Goal: Information Seeking & Learning: Learn about a topic

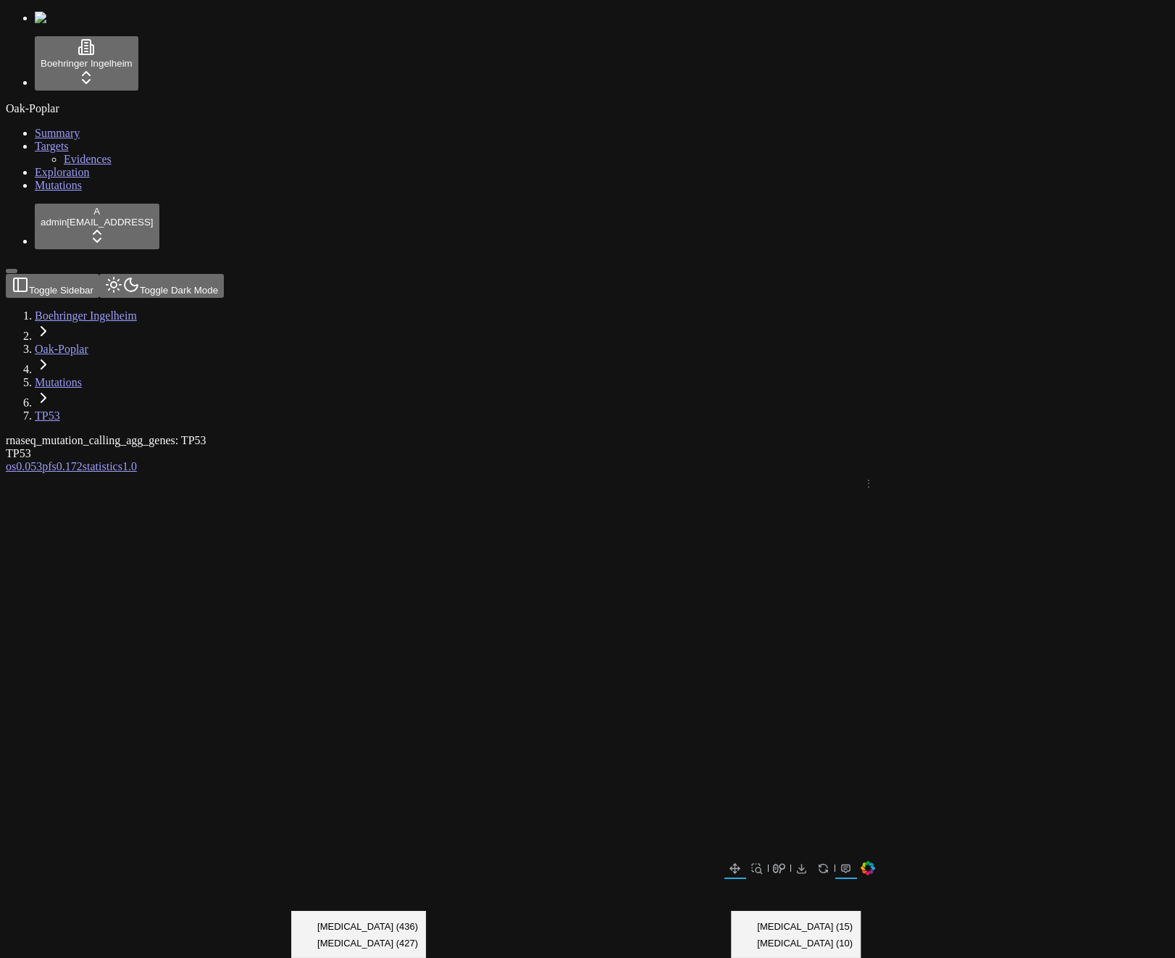
click at [470, 447] on div "TP53" at bounding box center [518, 453] width 1025 height 13
click at [177, 274] on button "Toggle Dark Mode" at bounding box center [161, 286] width 125 height 24
click at [191, 274] on button "Toggle Dark Mode" at bounding box center [161, 286] width 125 height 24
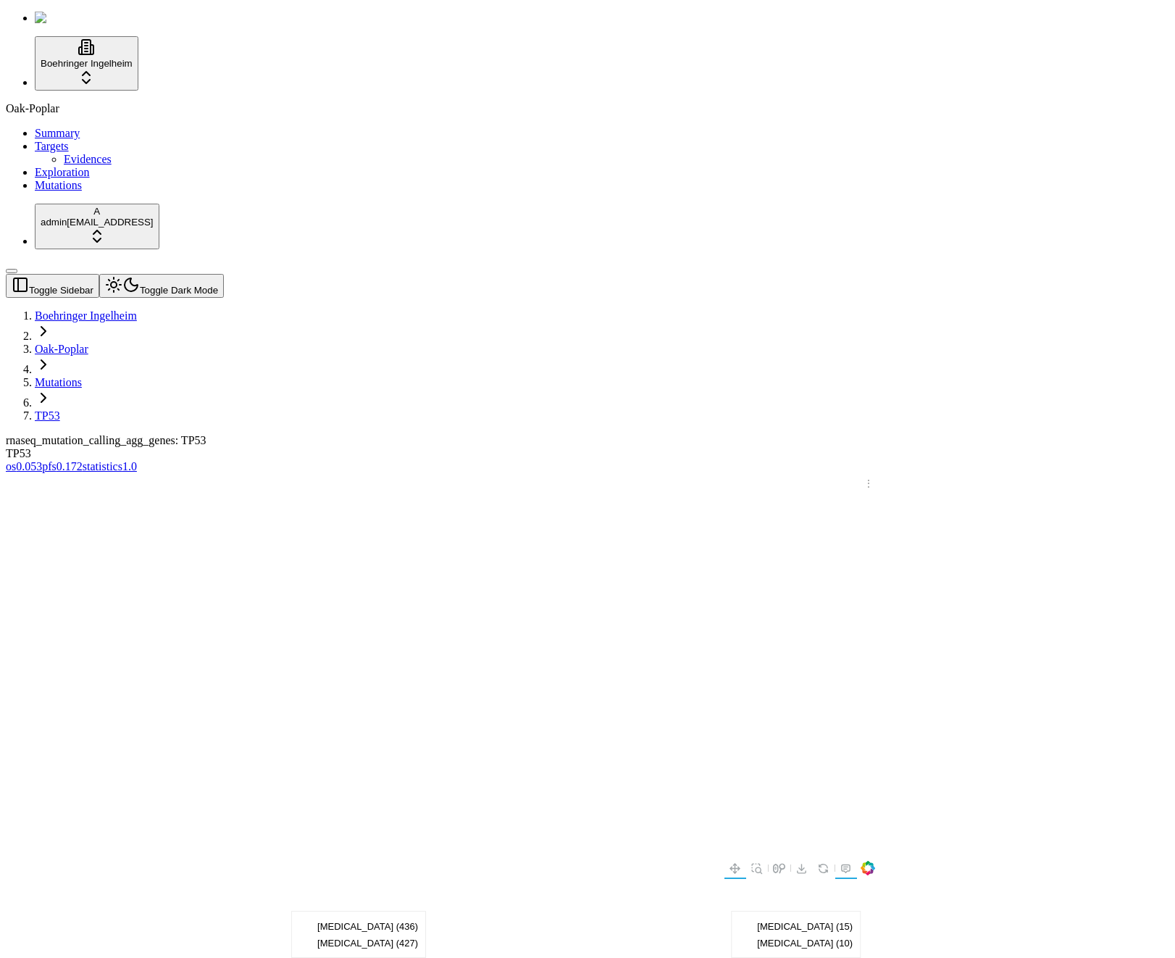
click at [186, 274] on button "Toggle Dark Mode" at bounding box center [161, 286] width 125 height 24
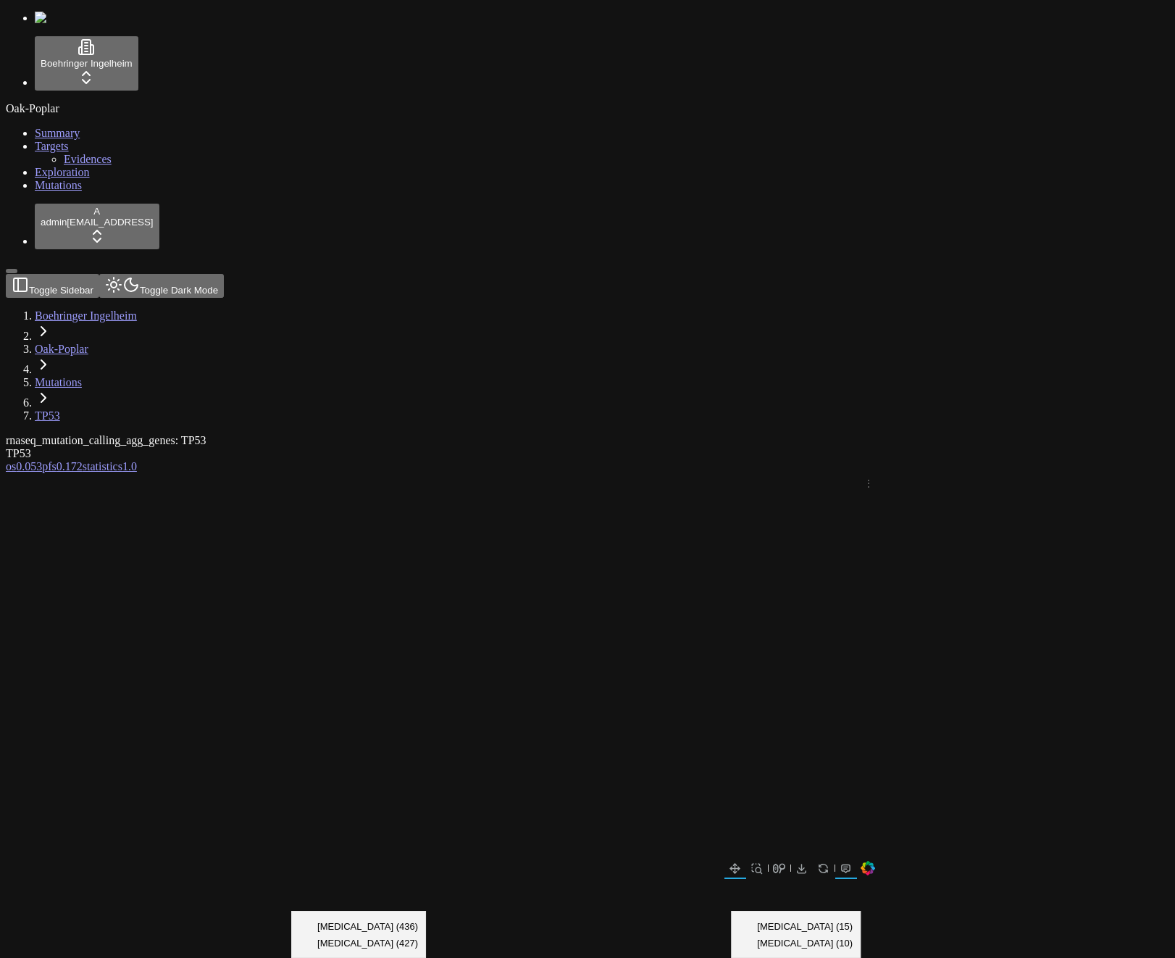
click at [183, 274] on button "Toggle Dark Mode" at bounding box center [161, 286] width 125 height 24
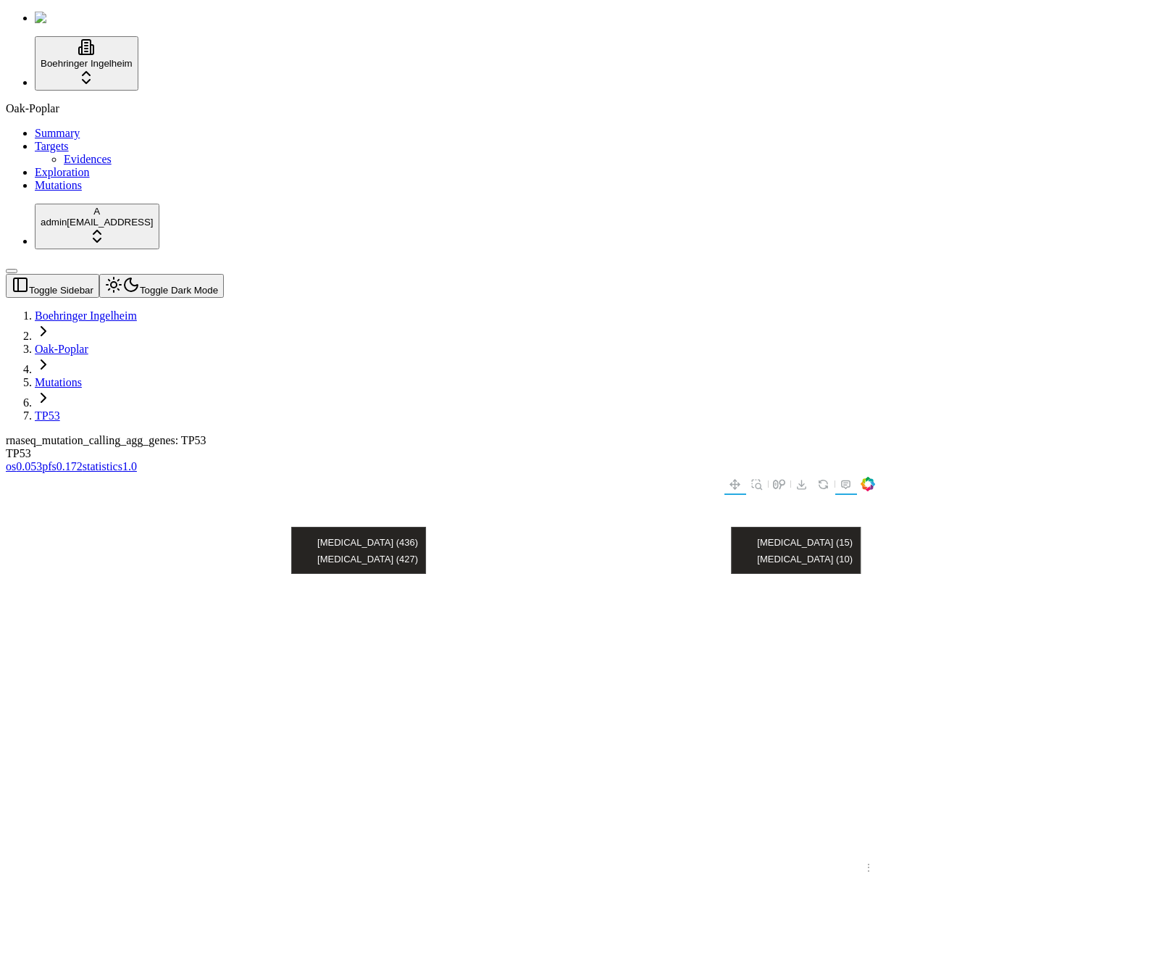
click at [584, 447] on div "TP53" at bounding box center [518, 453] width 1025 height 13
click at [185, 274] on button "Toggle Dark Mode" at bounding box center [161, 286] width 125 height 24
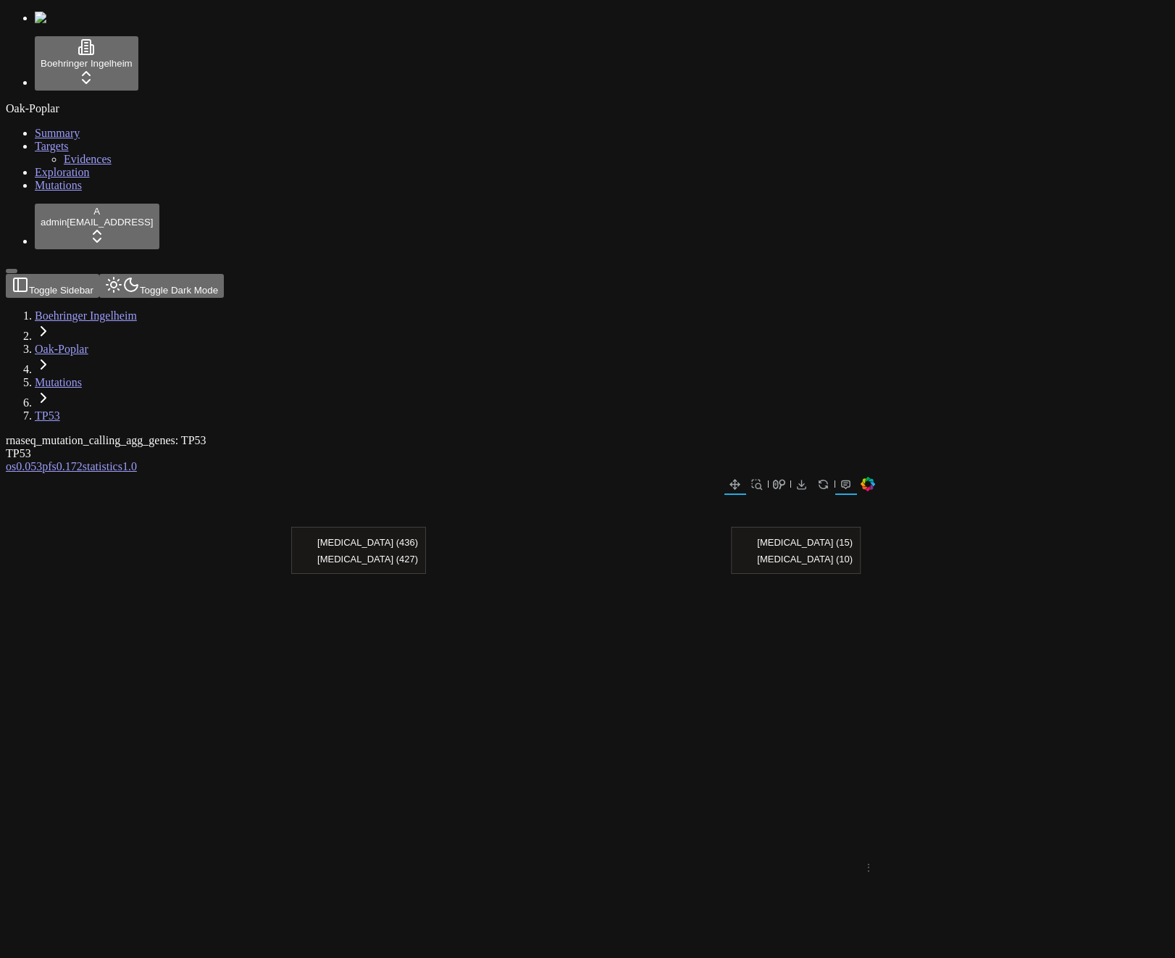
click at [182, 274] on button "Toggle Dark Mode" at bounding box center [161, 286] width 125 height 24
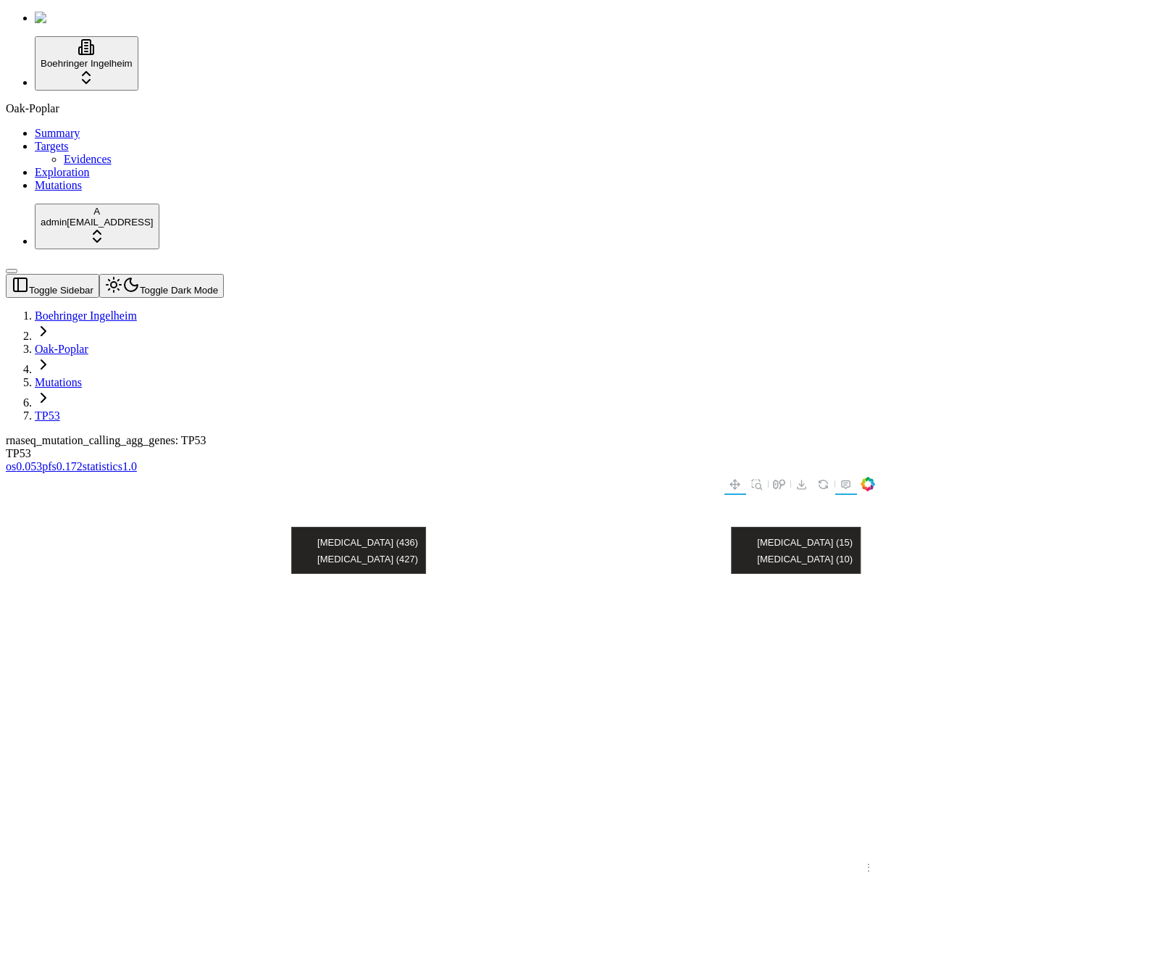
click at [190, 274] on button "Toggle Dark Mode" at bounding box center [161, 286] width 125 height 24
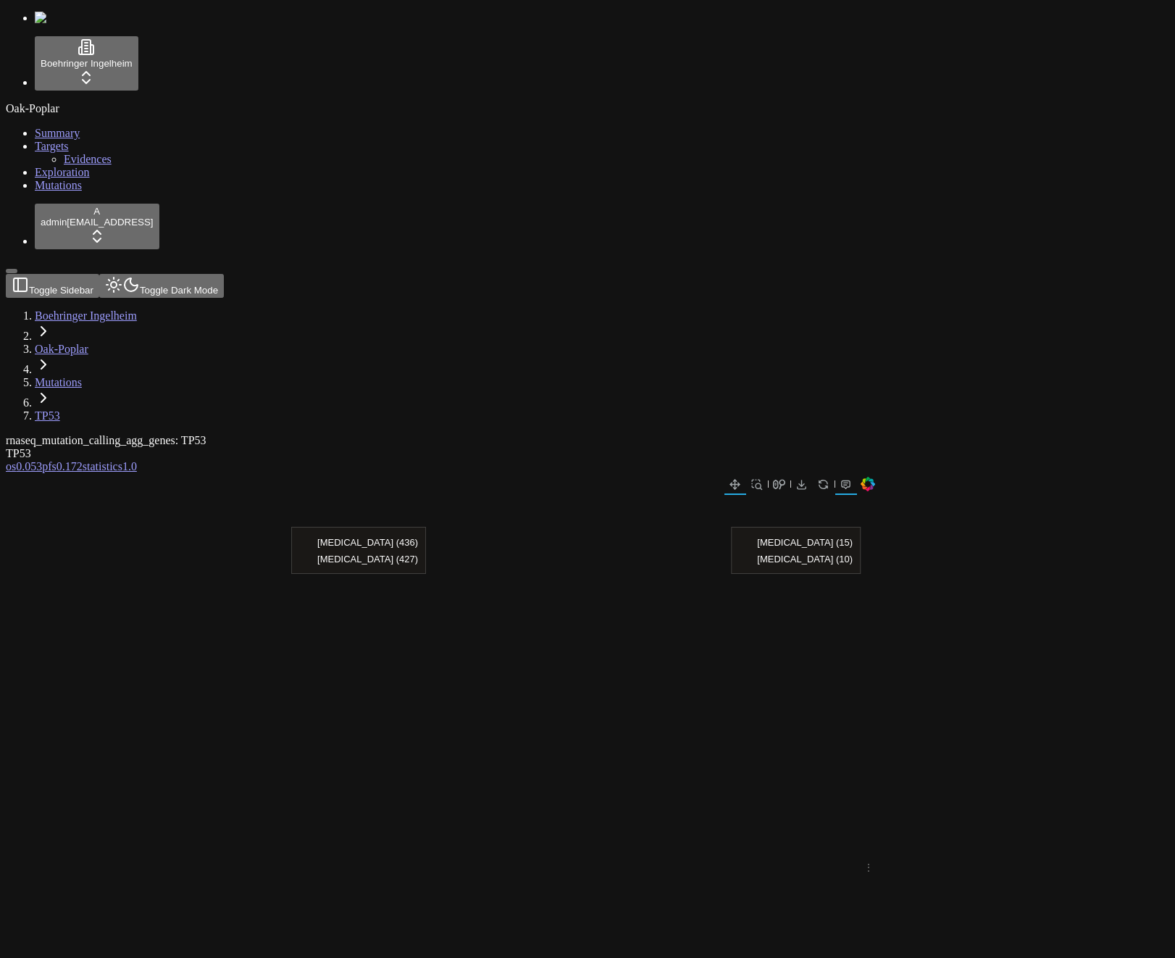
click at [64, 165] on span "Evidences" at bounding box center [88, 159] width 48 height 12
click at [646, 473] on div at bounding box center [518, 857] width 1025 height 768
click at [379, 434] on div "rnaseq_mutation_calling_agg_genes: TP53" at bounding box center [518, 440] width 1025 height 13
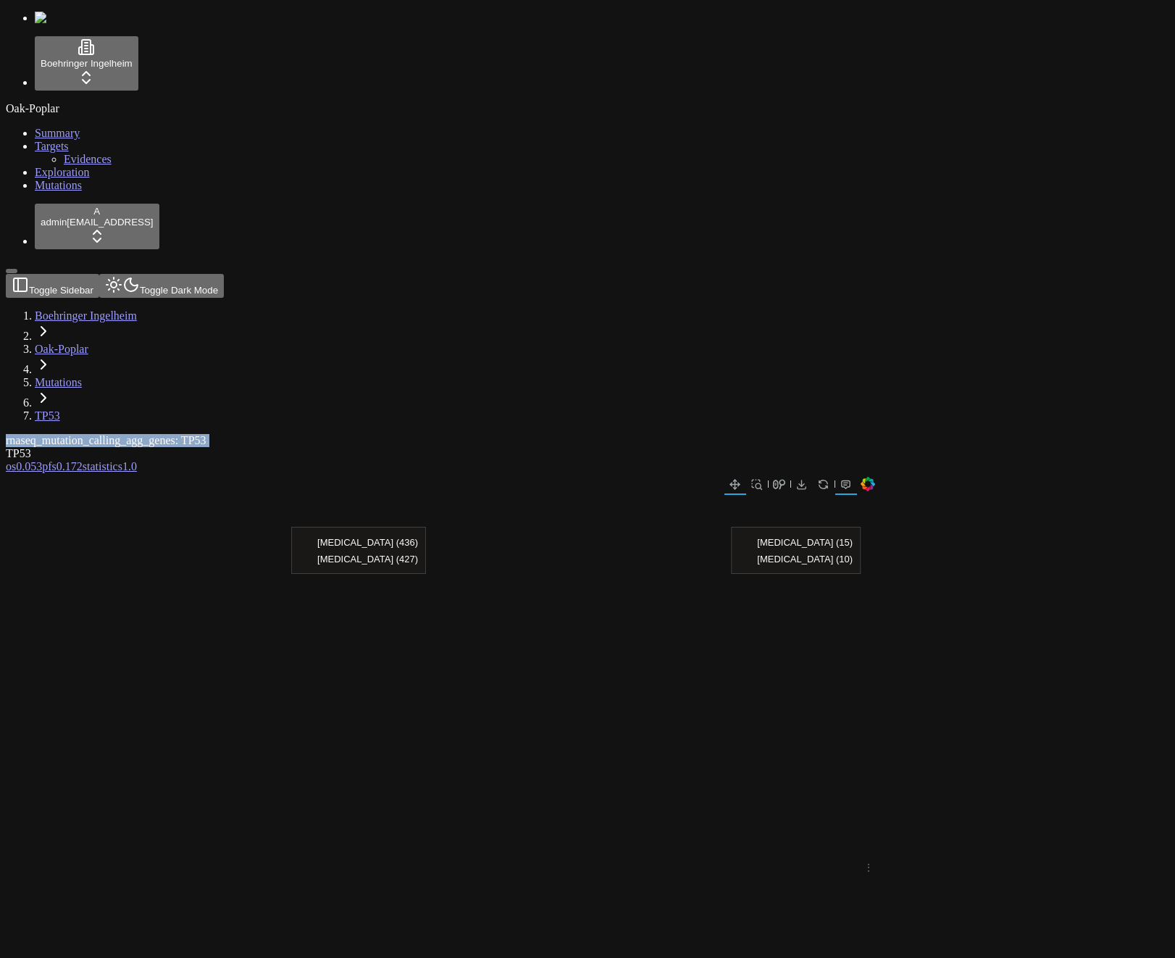
click at [379, 434] on div "rnaseq_mutation_calling_agg_genes: TP53" at bounding box center [518, 440] width 1025 height 13
click at [157, 473] on div at bounding box center [518, 857] width 1025 height 768
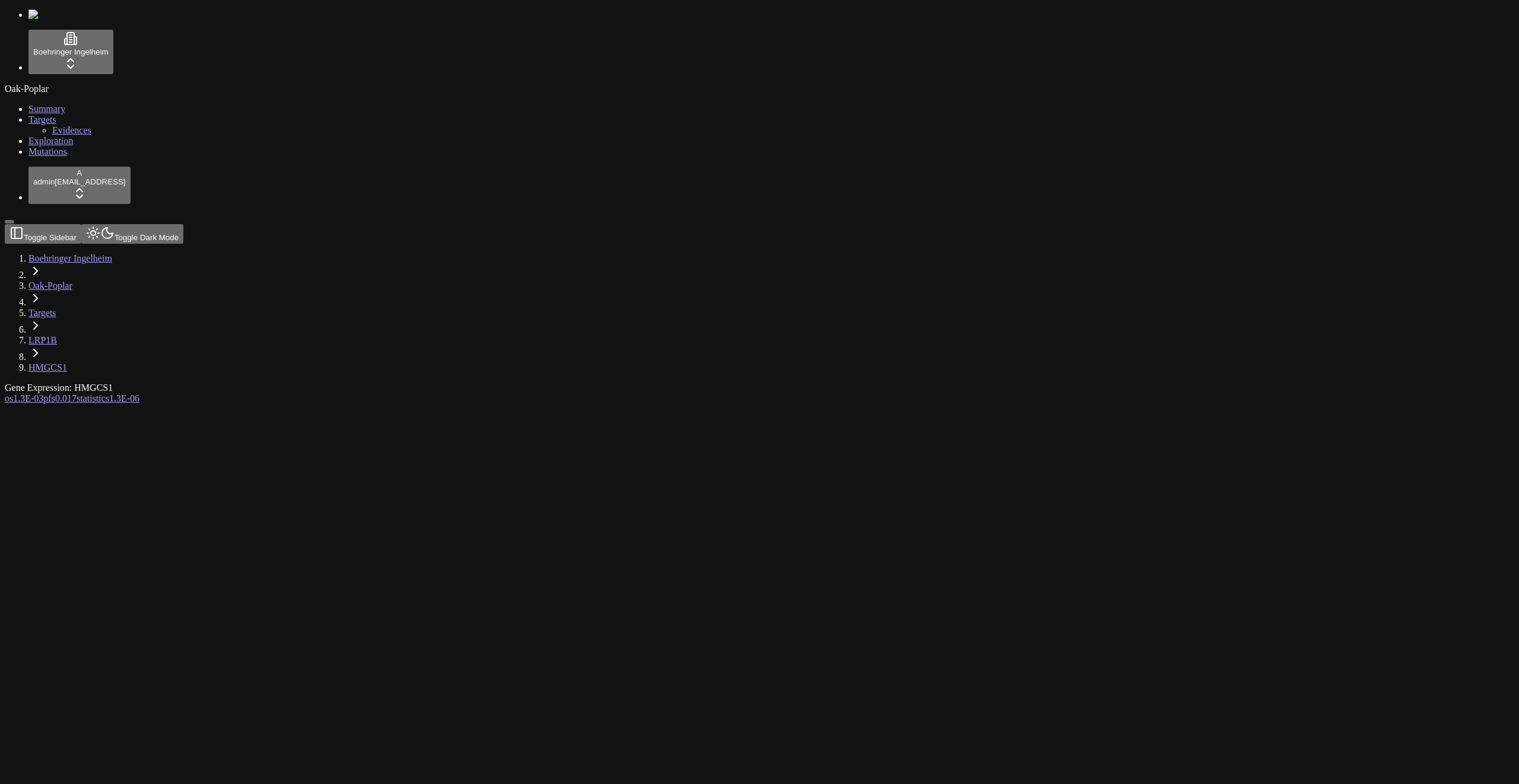
click at [1115, 382] on div "Gene Expression: HMGCS1" at bounding box center [703, 387] width 1395 height 11
click at [790, 382] on div "Gene Expression: HMGCS1 os 1.3E-03 pfs 0.017 statistics 1.3E-06" at bounding box center [703, 689] width 1395 height 615
click at [689, 382] on div "Gene Expression: HMGCS1" at bounding box center [703, 387] width 1395 height 11
click at [76, 393] on span "0.017" at bounding box center [66, 398] width 21 height 10
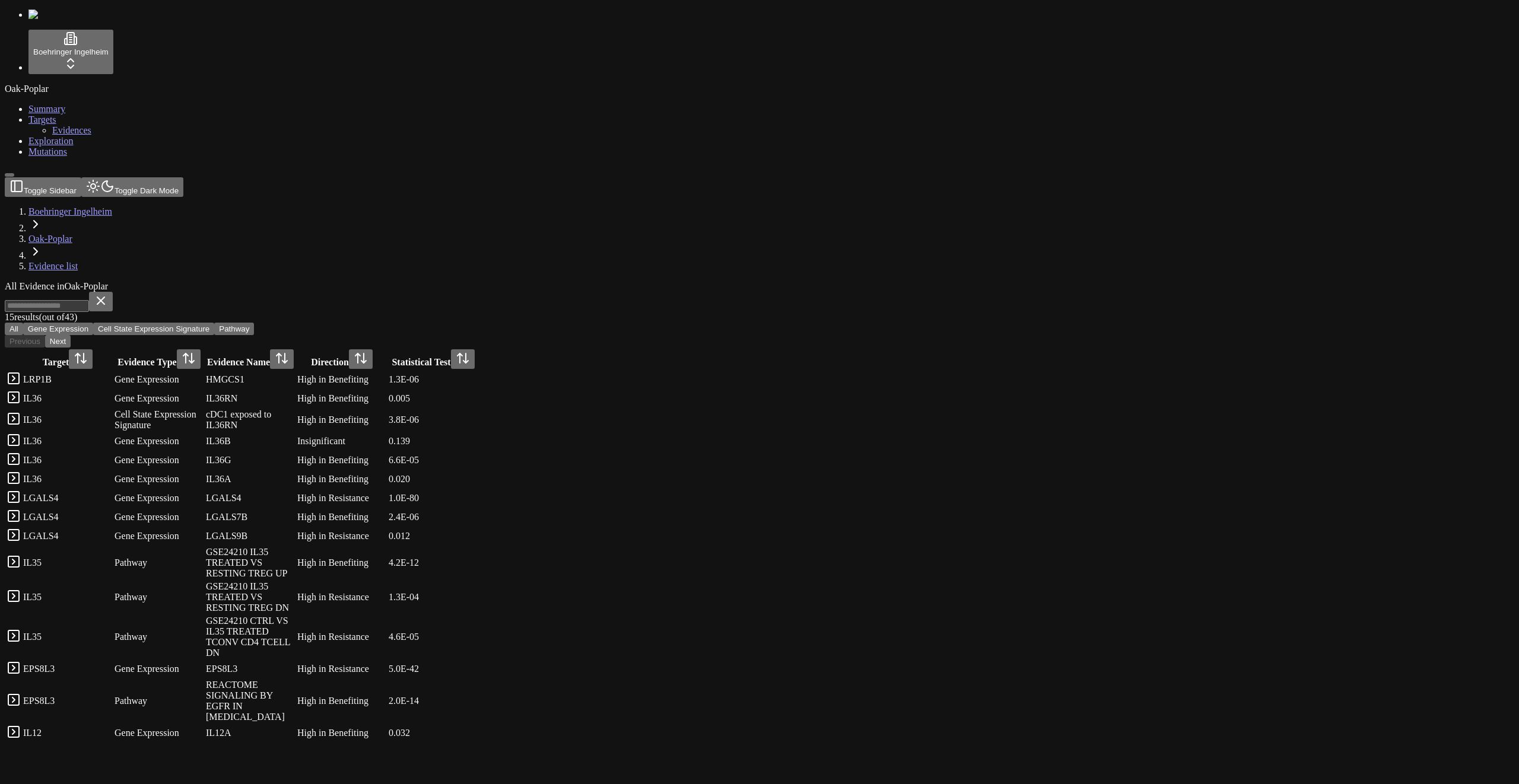
click at [20, 396] on link at bounding box center [13, 401] width 14 height 10
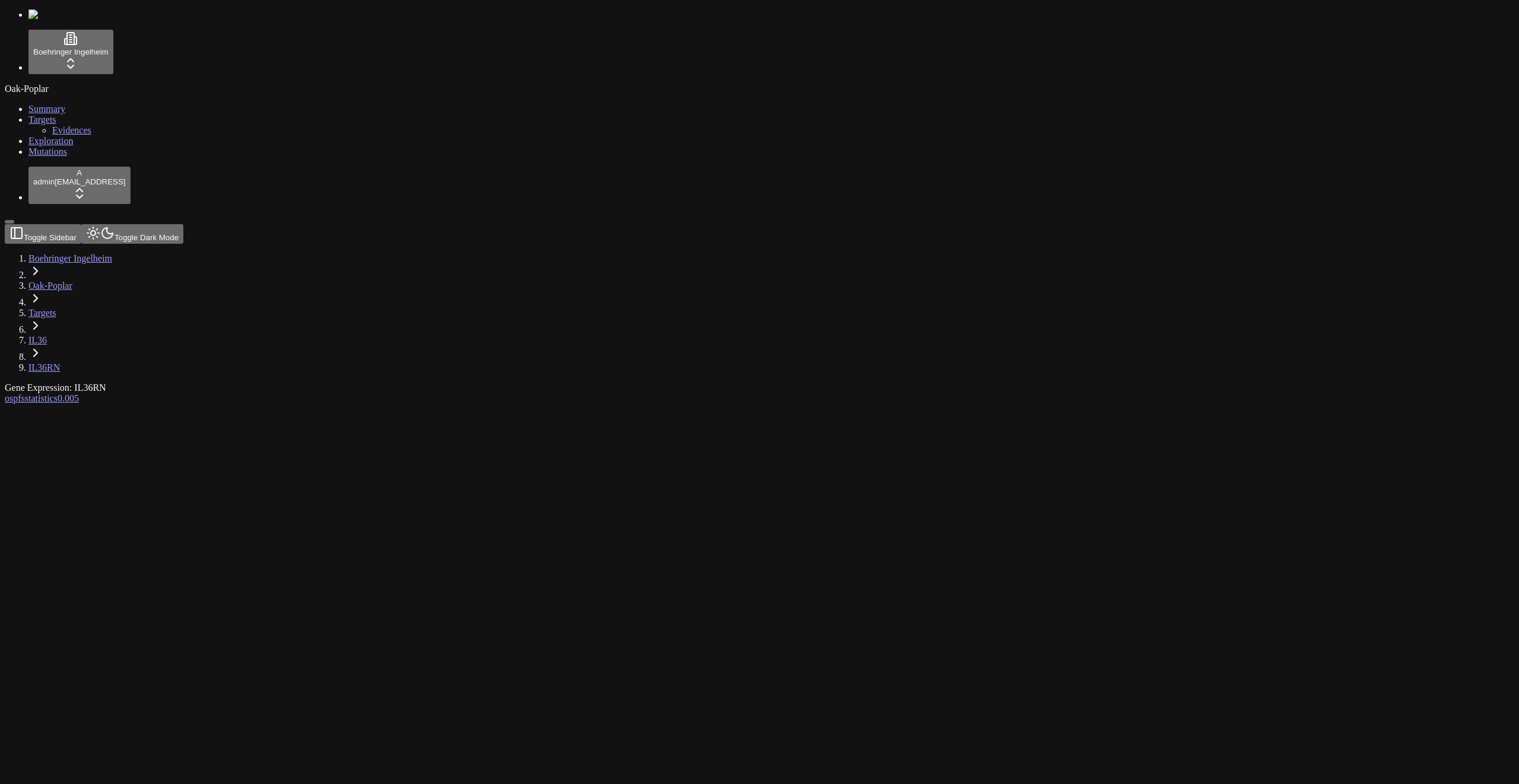
click at [988, 403] on div "Gene Expression: IL36RN os pfs statistics 0.005" at bounding box center [703, 393] width 1395 height 21
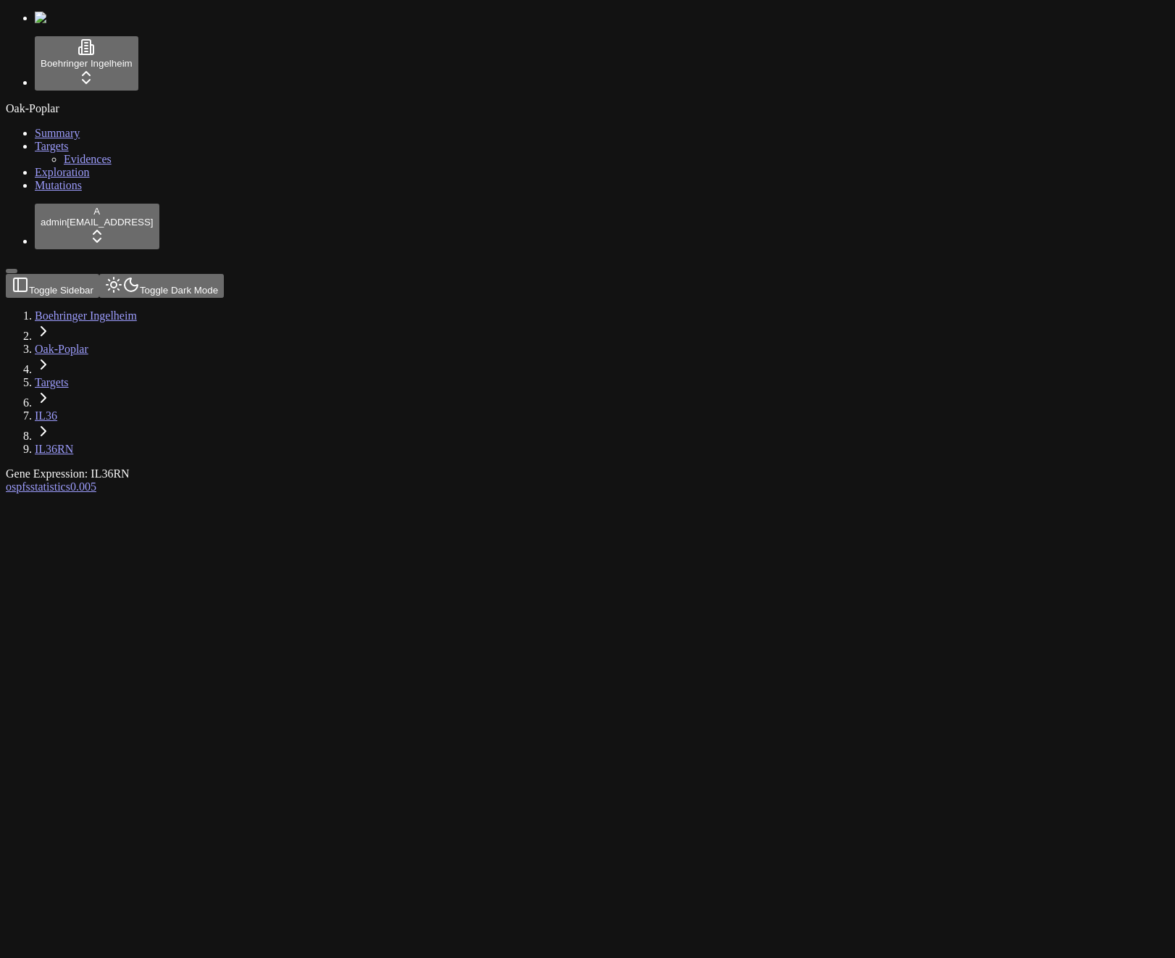
click at [464, 493] on div at bounding box center [518, 493] width 1025 height 0
click at [286, 467] on div "Gene Expression: IL36RN" at bounding box center [518, 473] width 1025 height 13
click at [289, 467] on div "Gene Expression: IL36RN" at bounding box center [518, 473] width 1025 height 13
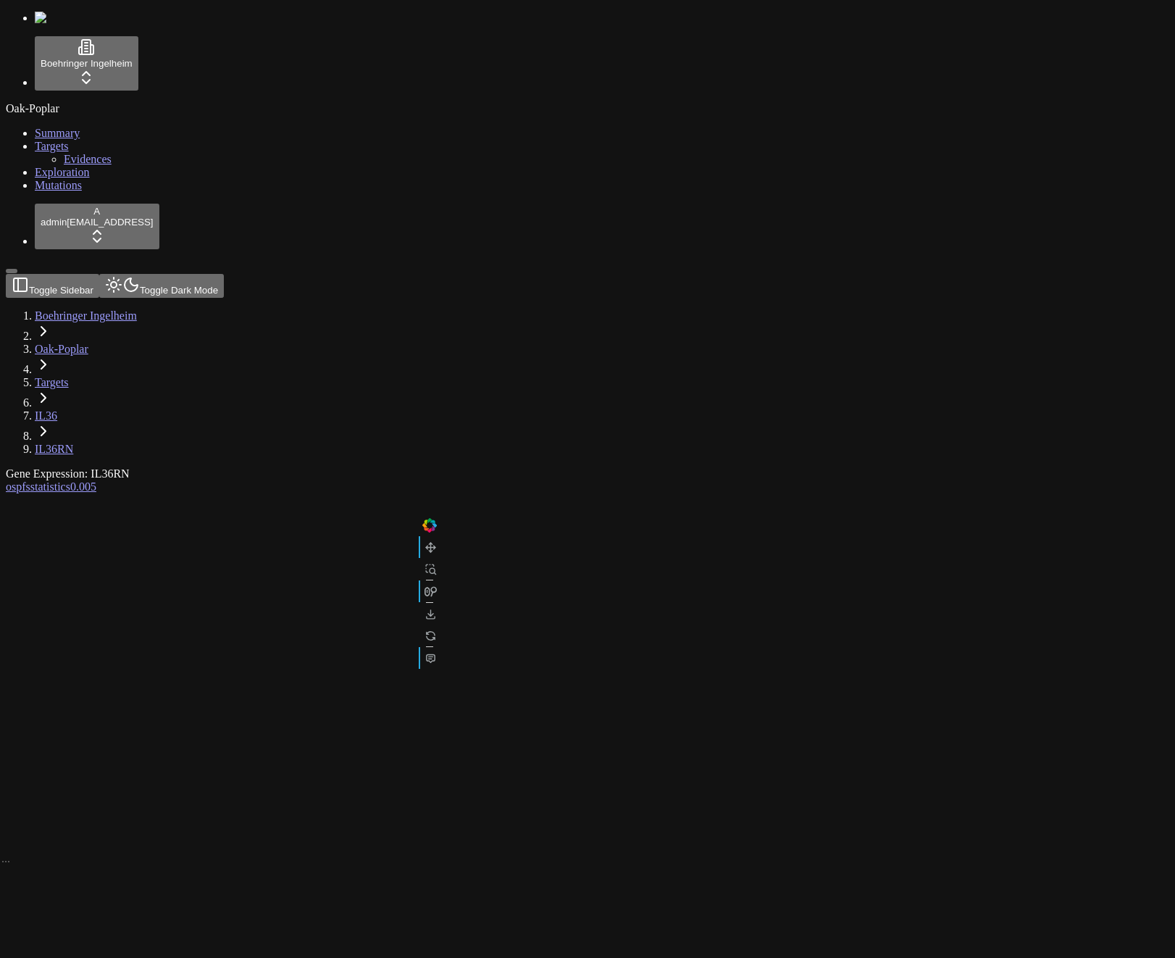
click at [281, 467] on div "Gene Expression: IL36RN" at bounding box center [518, 473] width 1025 height 13
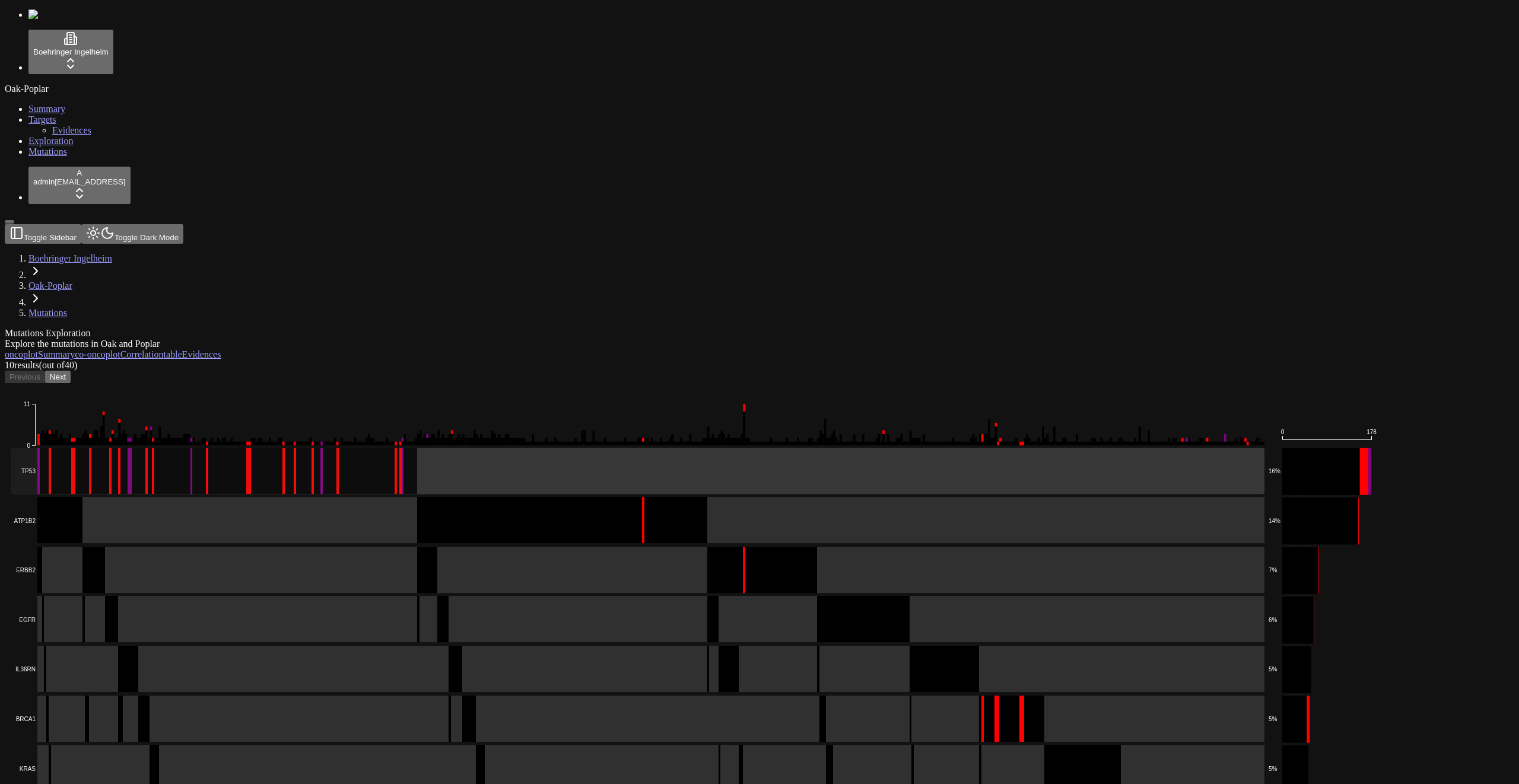
click at [1096, 448] on rect at bounding box center [637, 471] width 1254 height 47
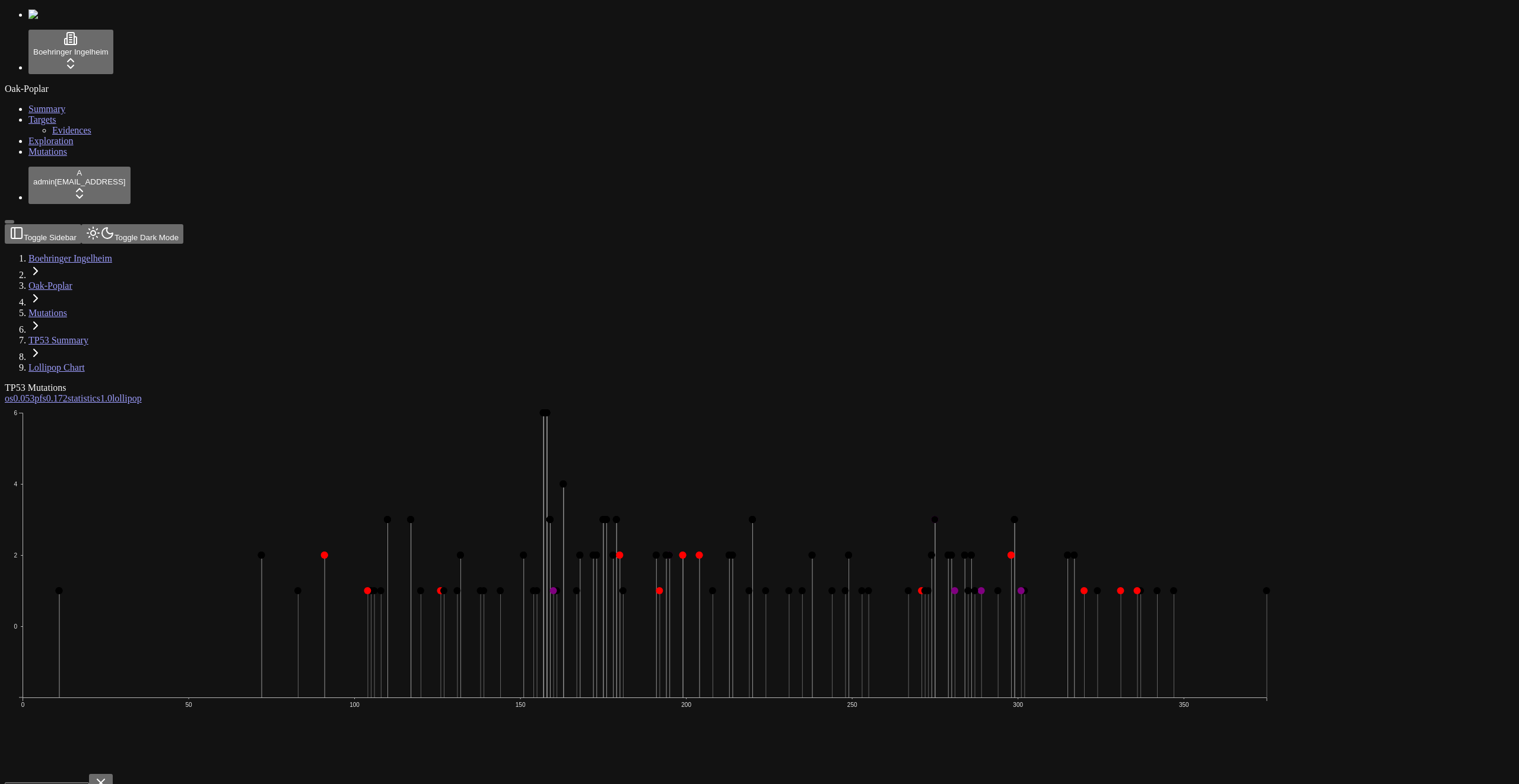
click at [112, 393] on span "1.0" at bounding box center [106, 398] width 11 height 10
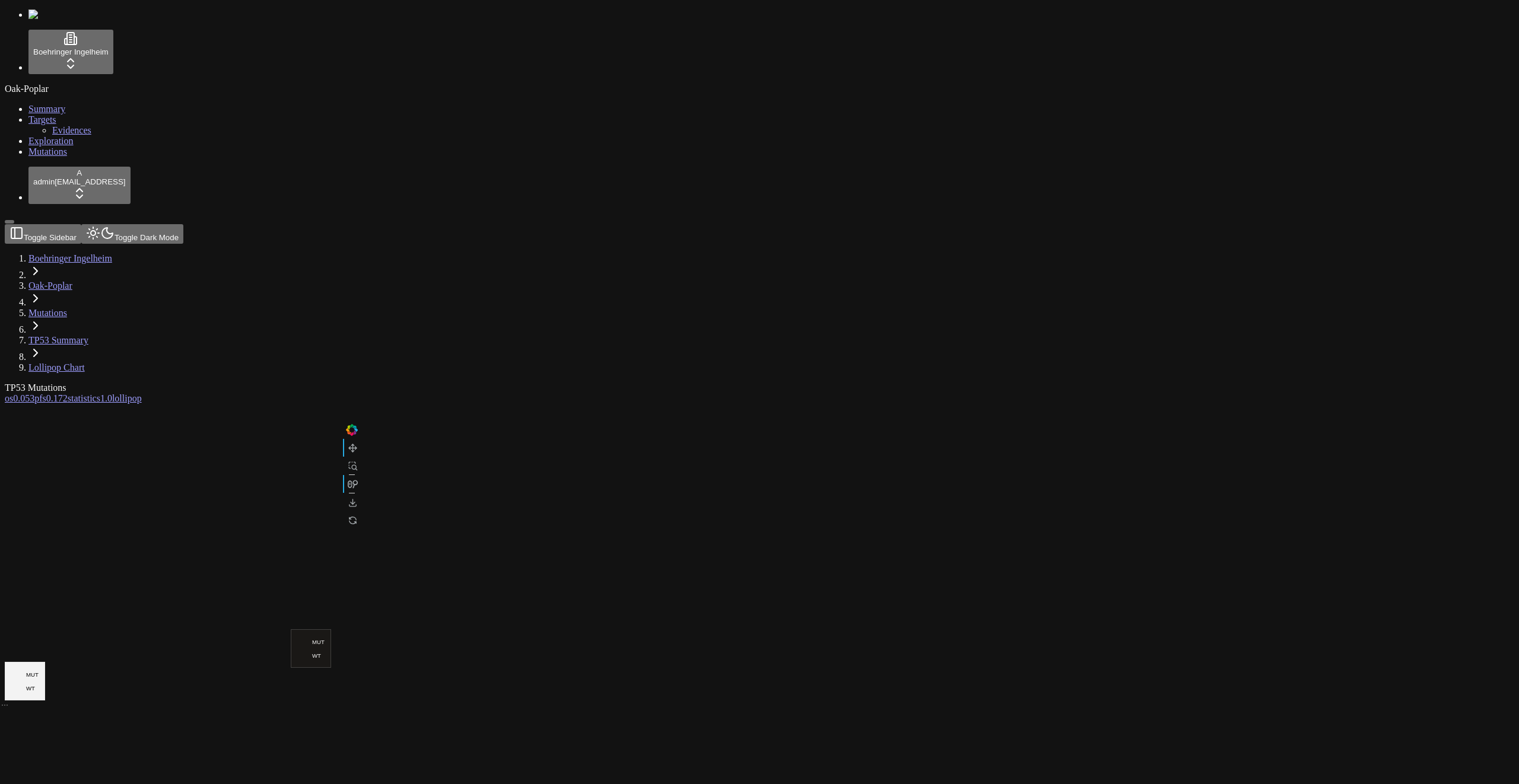
click at [68, 393] on span "0.172" at bounding box center [57, 398] width 21 height 10
click at [152, 224] on button "Toggle Dark Mode" at bounding box center [132, 234] width 102 height 20
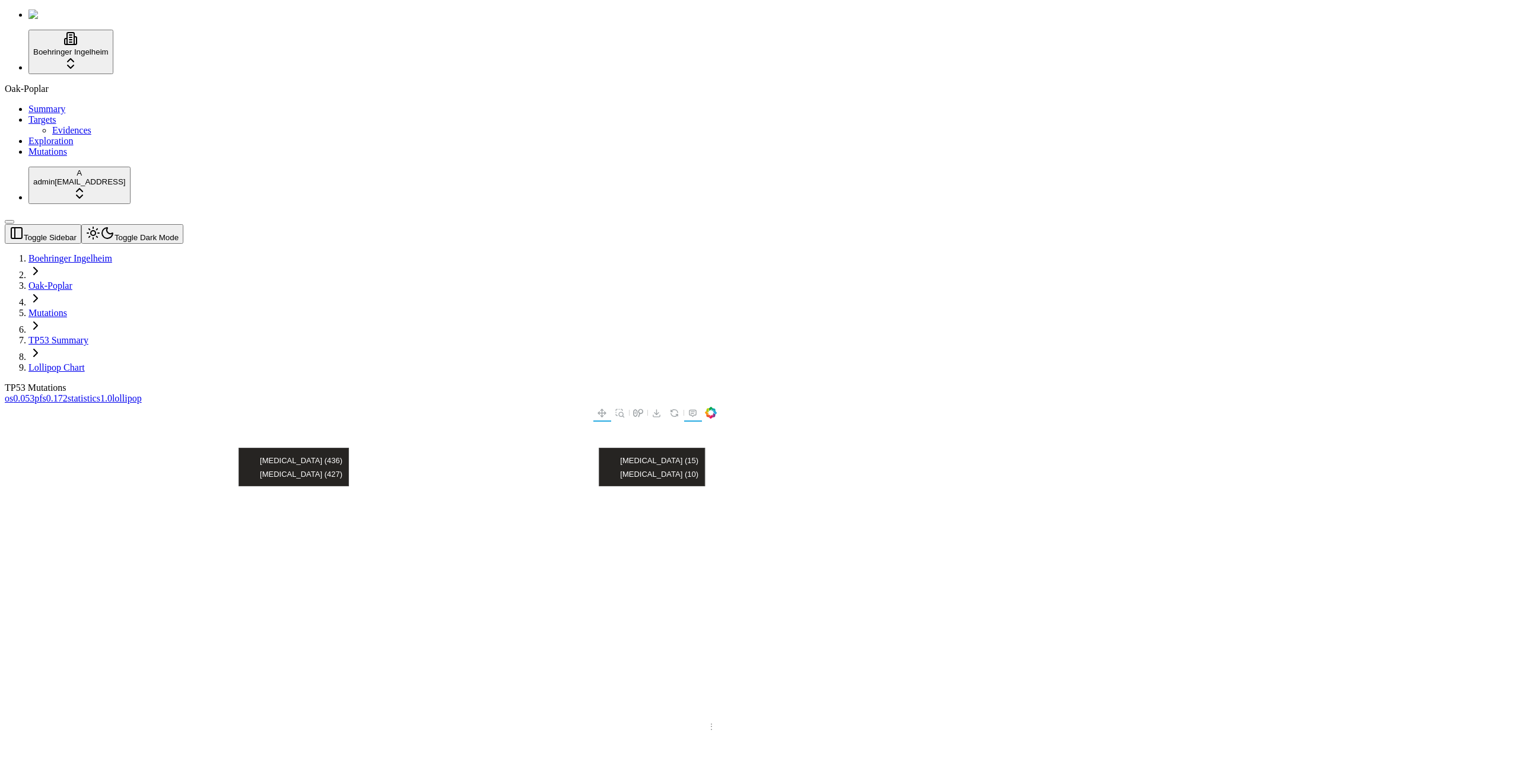
click at [152, 224] on button "Toggle Dark Mode" at bounding box center [132, 234] width 102 height 20
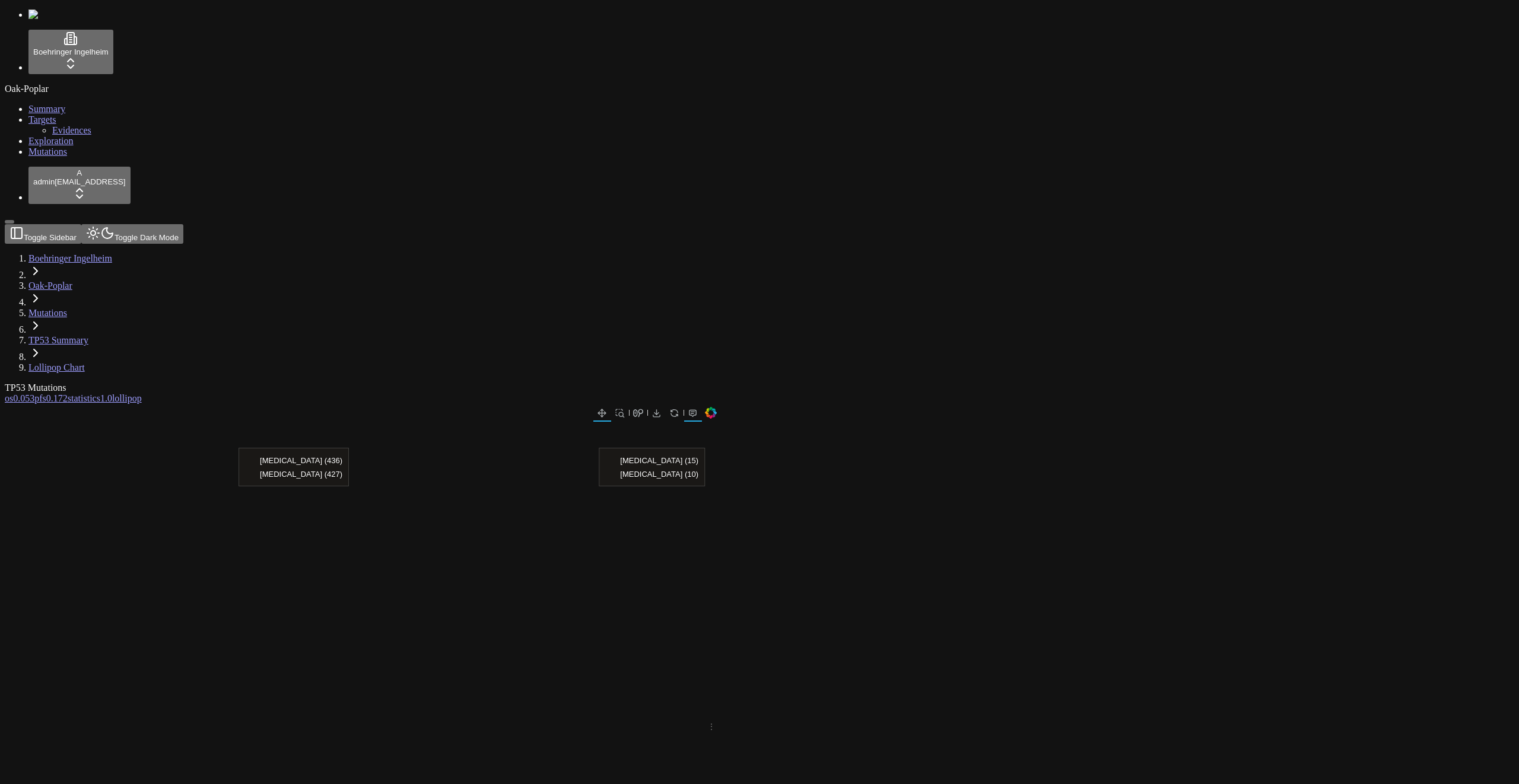
click at [34, 393] on span "0.053" at bounding box center [24, 398] width 21 height 10
click at [842, 382] on div "TP53 Mutations os 0.053 pfs 0.172 statistics 1.0 lollipop" at bounding box center [703, 393] width 1395 height 21
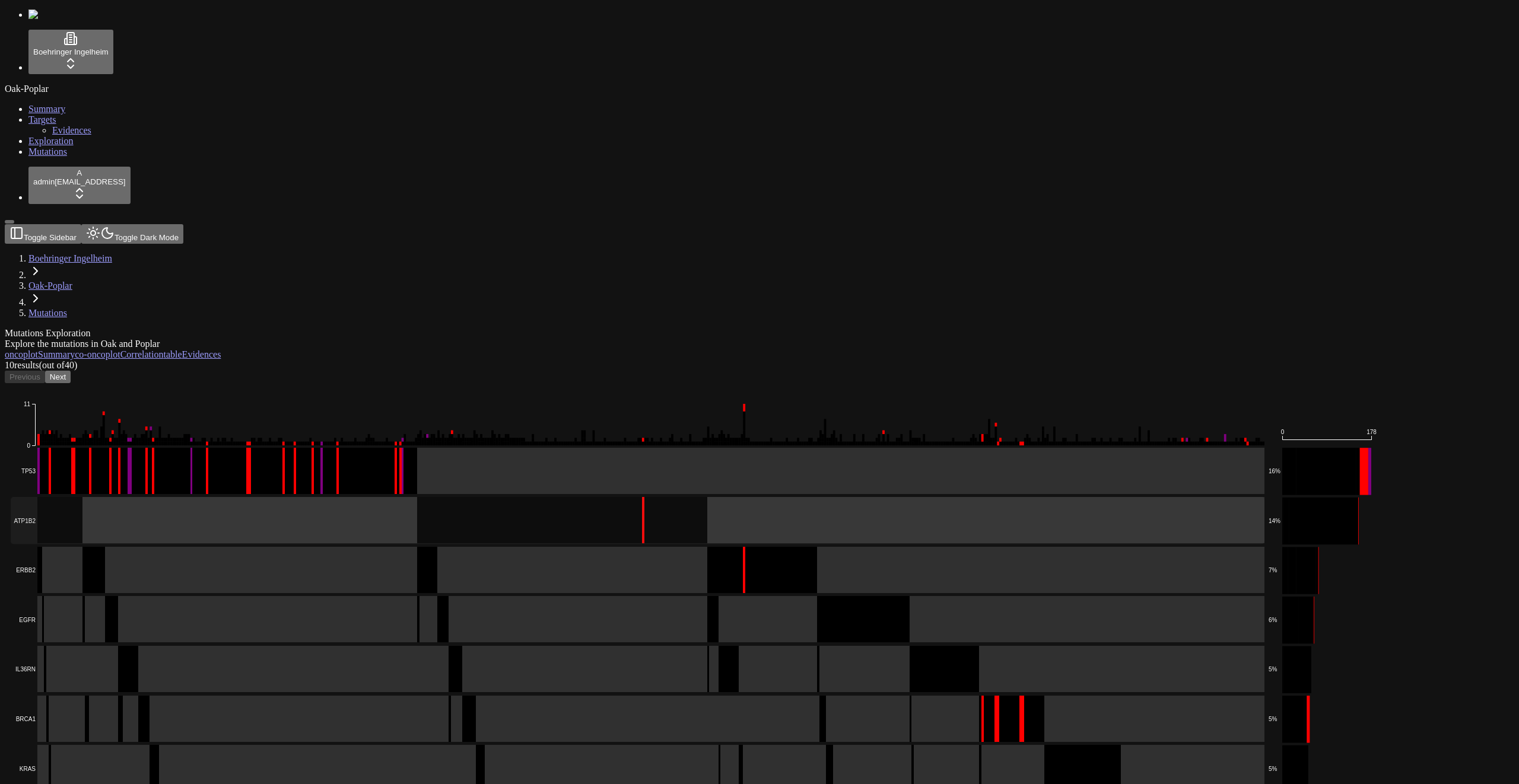
click at [463, 497] on rect at bounding box center [637, 520] width 1254 height 47
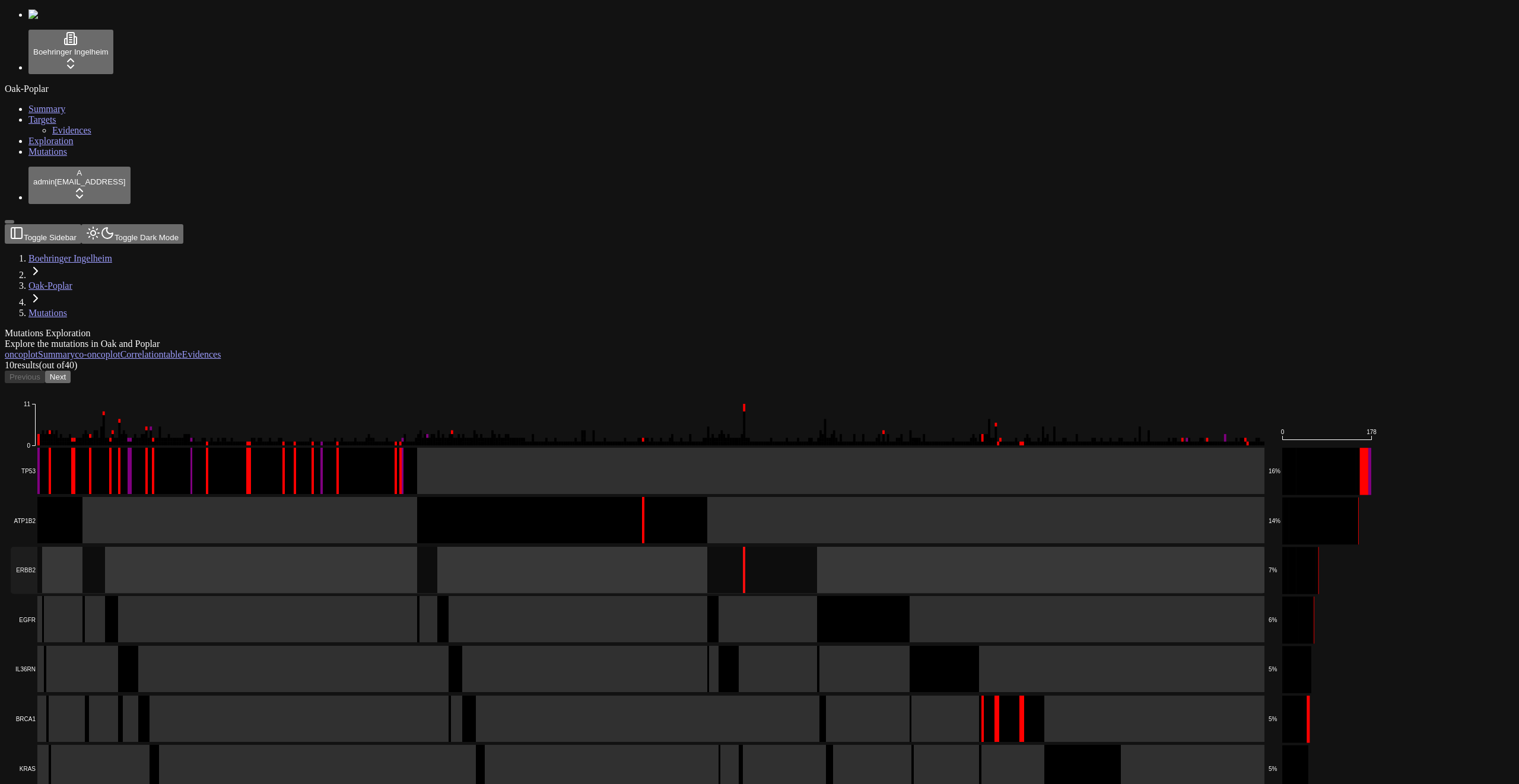
click at [463, 547] on rect at bounding box center [637, 570] width 1254 height 47
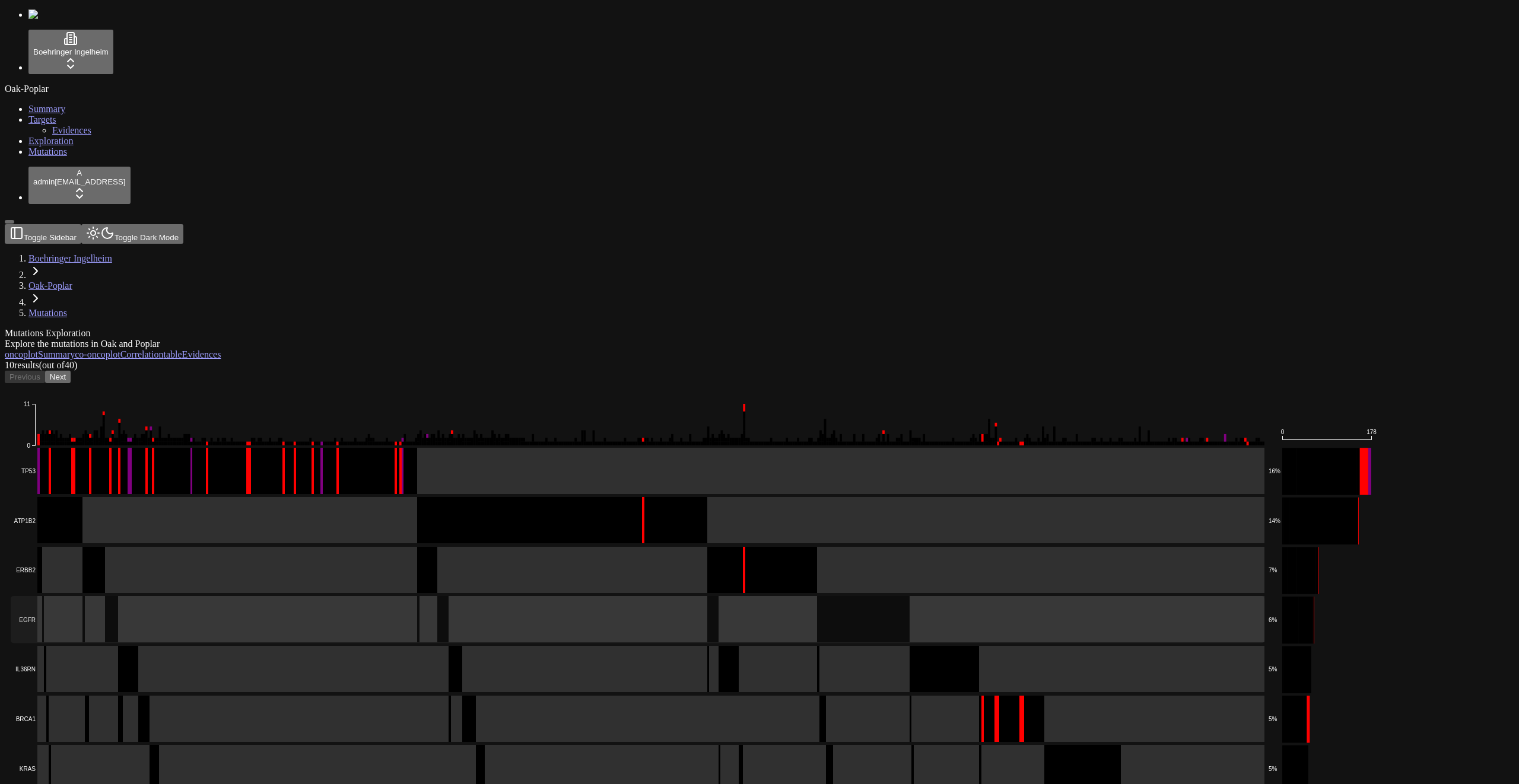
click at [465, 596] on rect at bounding box center [637, 619] width 1254 height 47
click at [461, 646] on rect at bounding box center [637, 669] width 1254 height 47
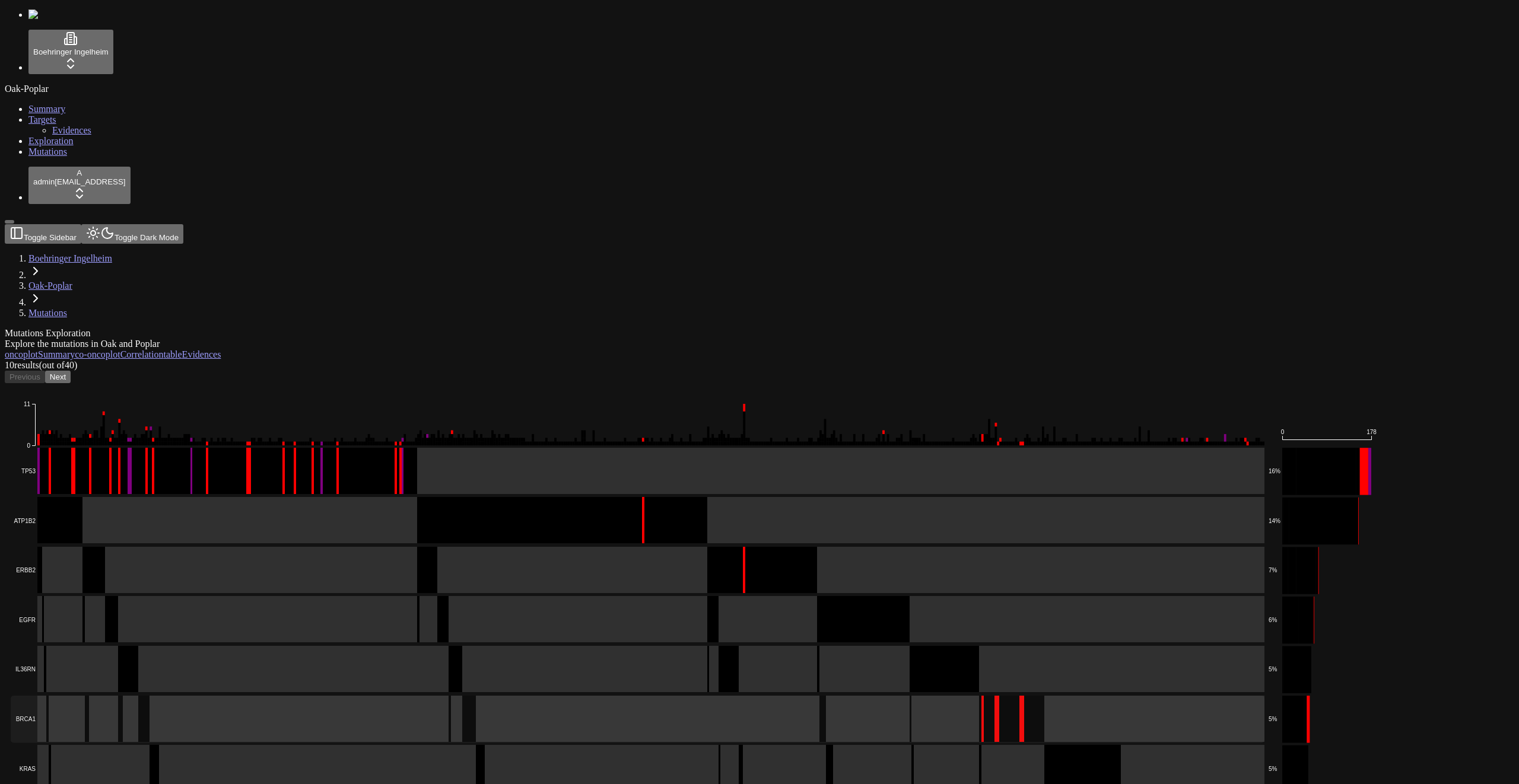
click at [443, 696] on rect at bounding box center [637, 719] width 1254 height 47
click at [423, 745] on rect at bounding box center [637, 768] width 1254 height 47
drag, startPoint x: 425, startPoint y: 685, endPoint x: 428, endPoint y: 679, distance: 6.7
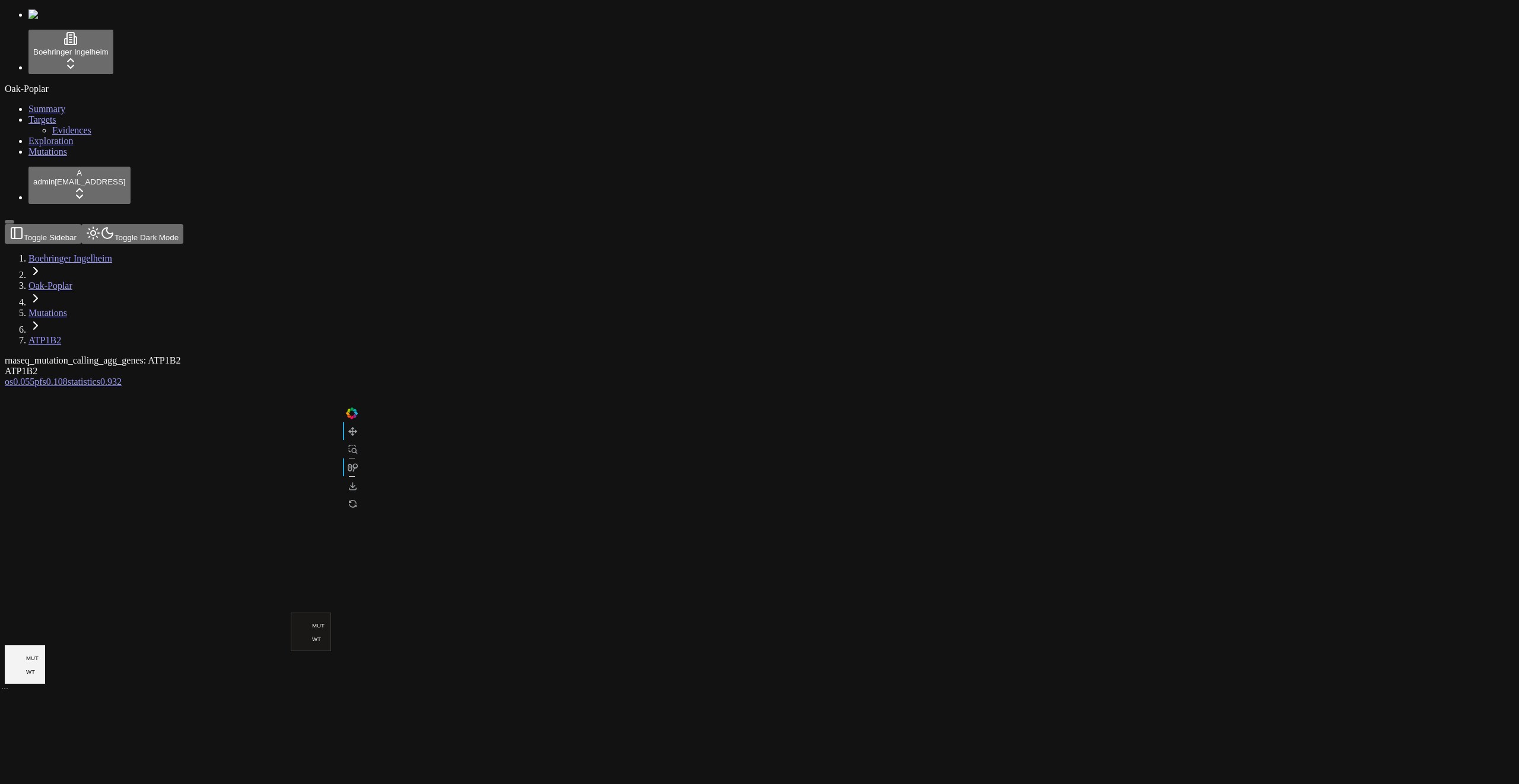
drag, startPoint x: 1315, startPoint y: 141, endPoint x: 1350, endPoint y: 100, distance: 53.9
click at [1316, 387] on div at bounding box center [703, 683] width 1395 height 593
click at [68, 376] on link "pfs 0.108" at bounding box center [51, 381] width 34 height 10
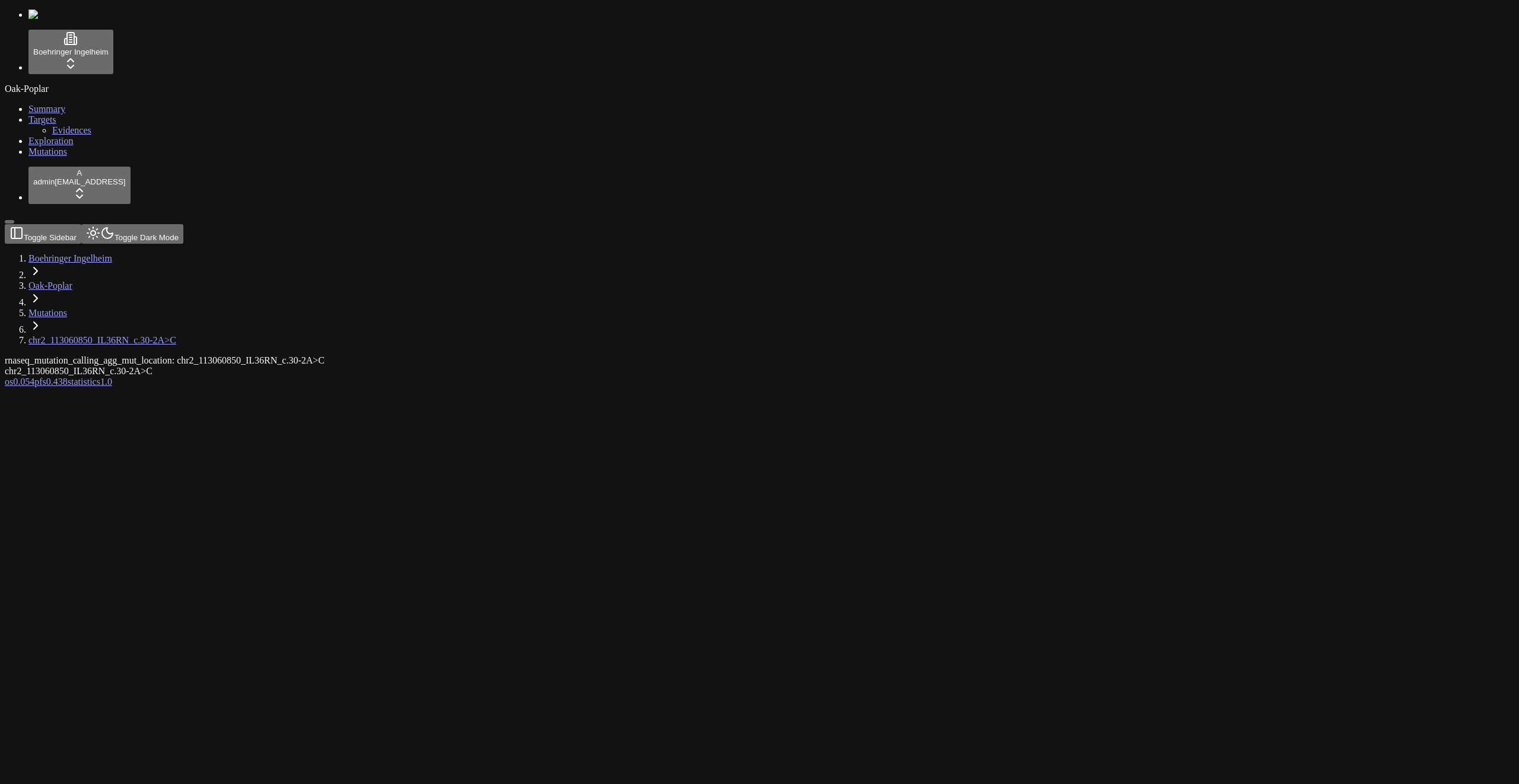
click at [321, 387] on div "rnaseq_mutation_calling_agg_mut_location: chr2_113060850_IL36RN_c.30-2A>C chr2_…" at bounding box center [703, 371] width 1395 height 32
click at [47, 376] on span "pfs" at bounding box center [40, 381] width 11 height 10
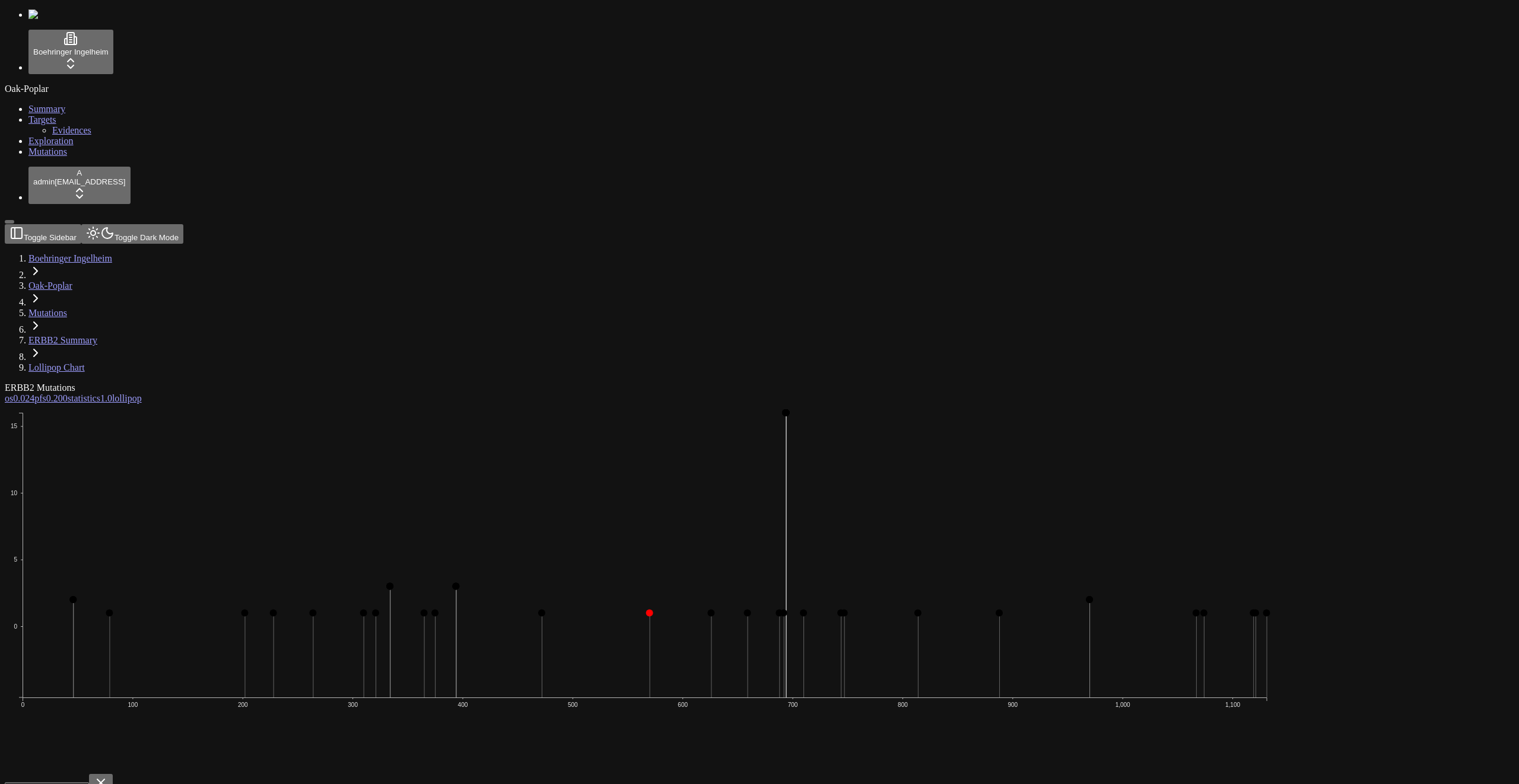
click at [48, 156] on span "Mutations" at bounding box center [47, 151] width 38 height 10
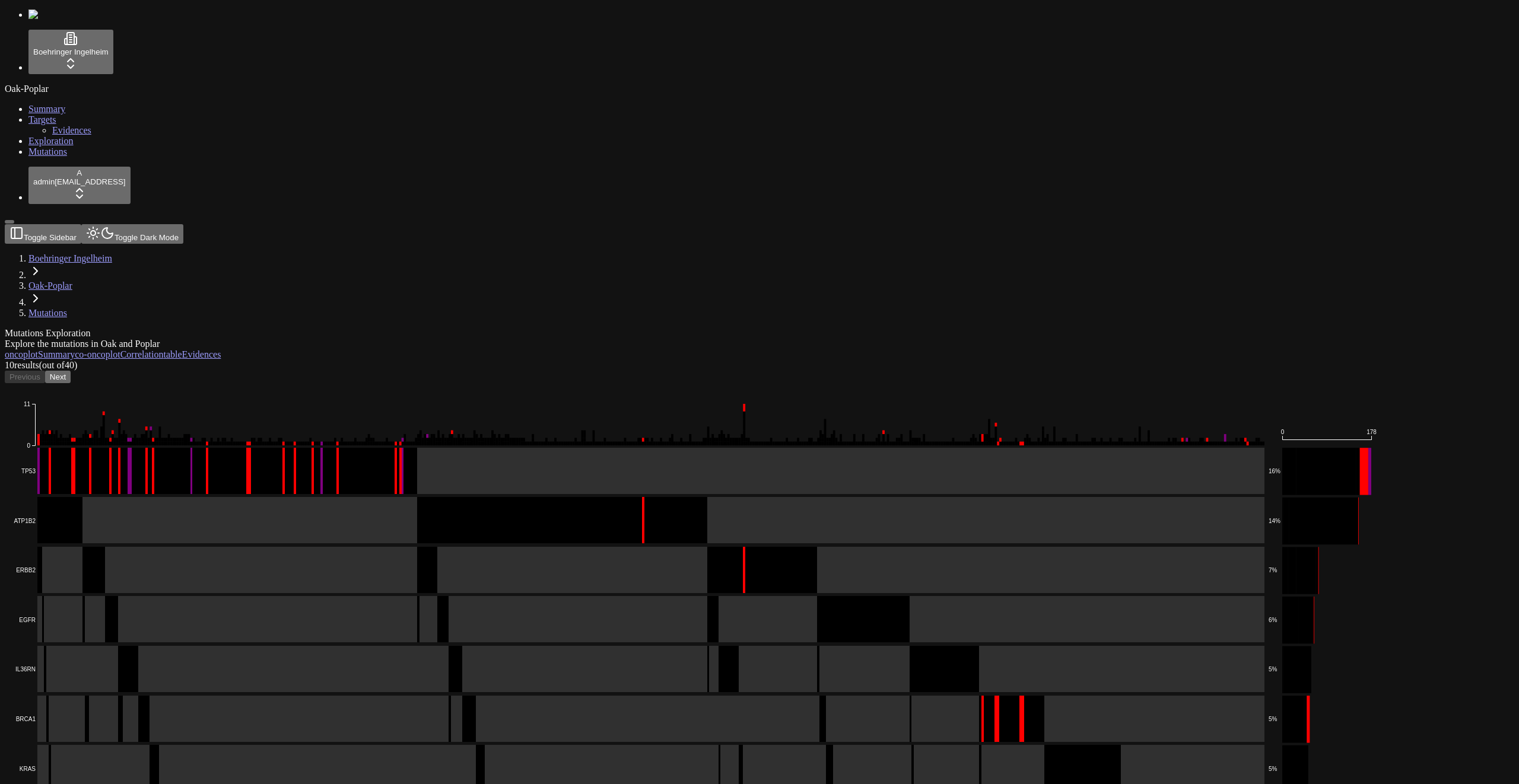
click at [308, 360] on div "10 result s (out of 40 ) Previous Next" at bounding box center [703, 372] width 1395 height 23
click at [70, 371] on button "Next" at bounding box center [57, 376] width 25 height 12
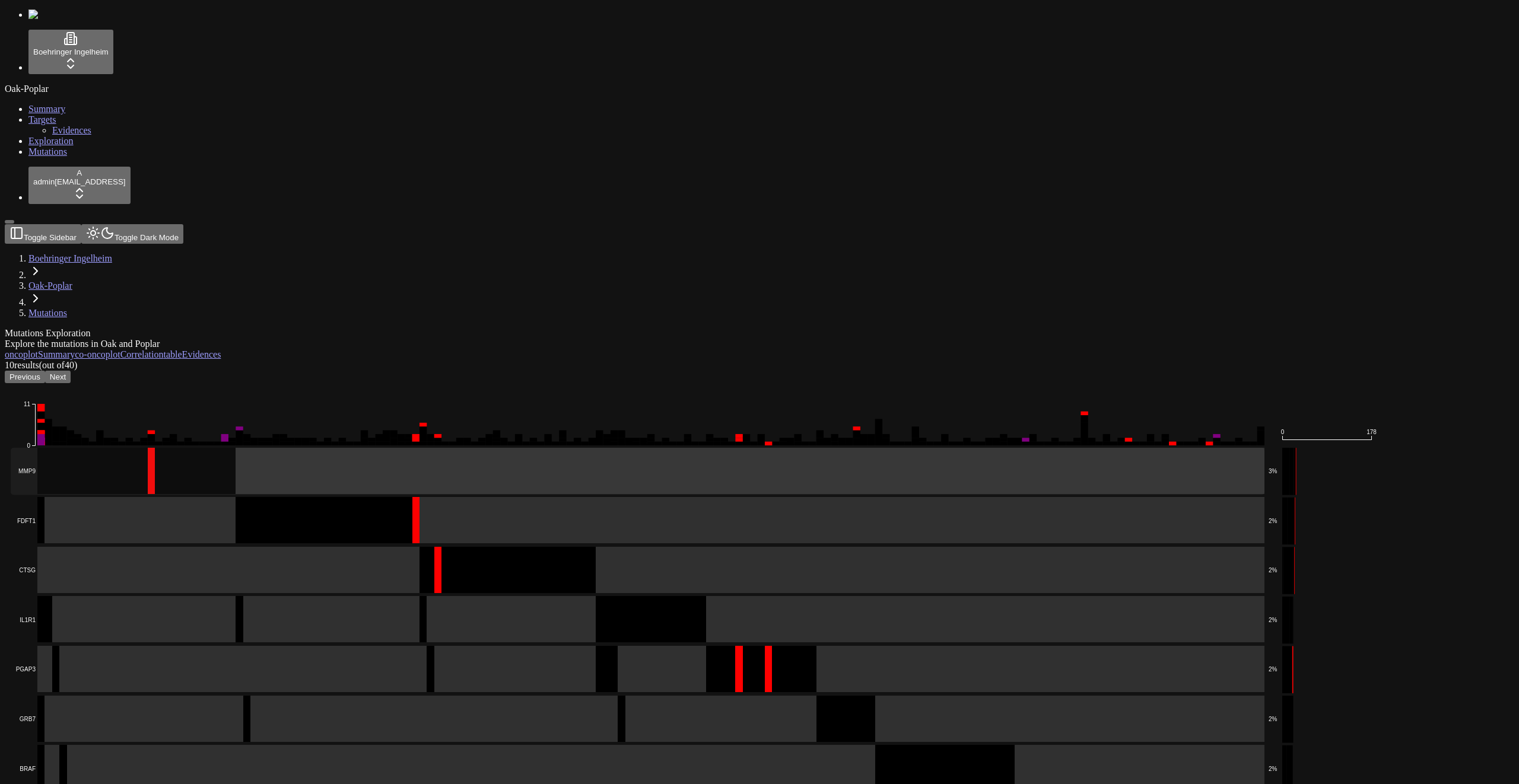
click at [245, 448] on rect at bounding box center [637, 471] width 1254 height 47
click at [237, 497] on rect at bounding box center [637, 520] width 1254 height 47
click at [225, 547] on rect at bounding box center [637, 570] width 1254 height 47
click at [224, 596] on rect at bounding box center [637, 619] width 1254 height 47
click at [226, 646] on rect at bounding box center [637, 669] width 1254 height 47
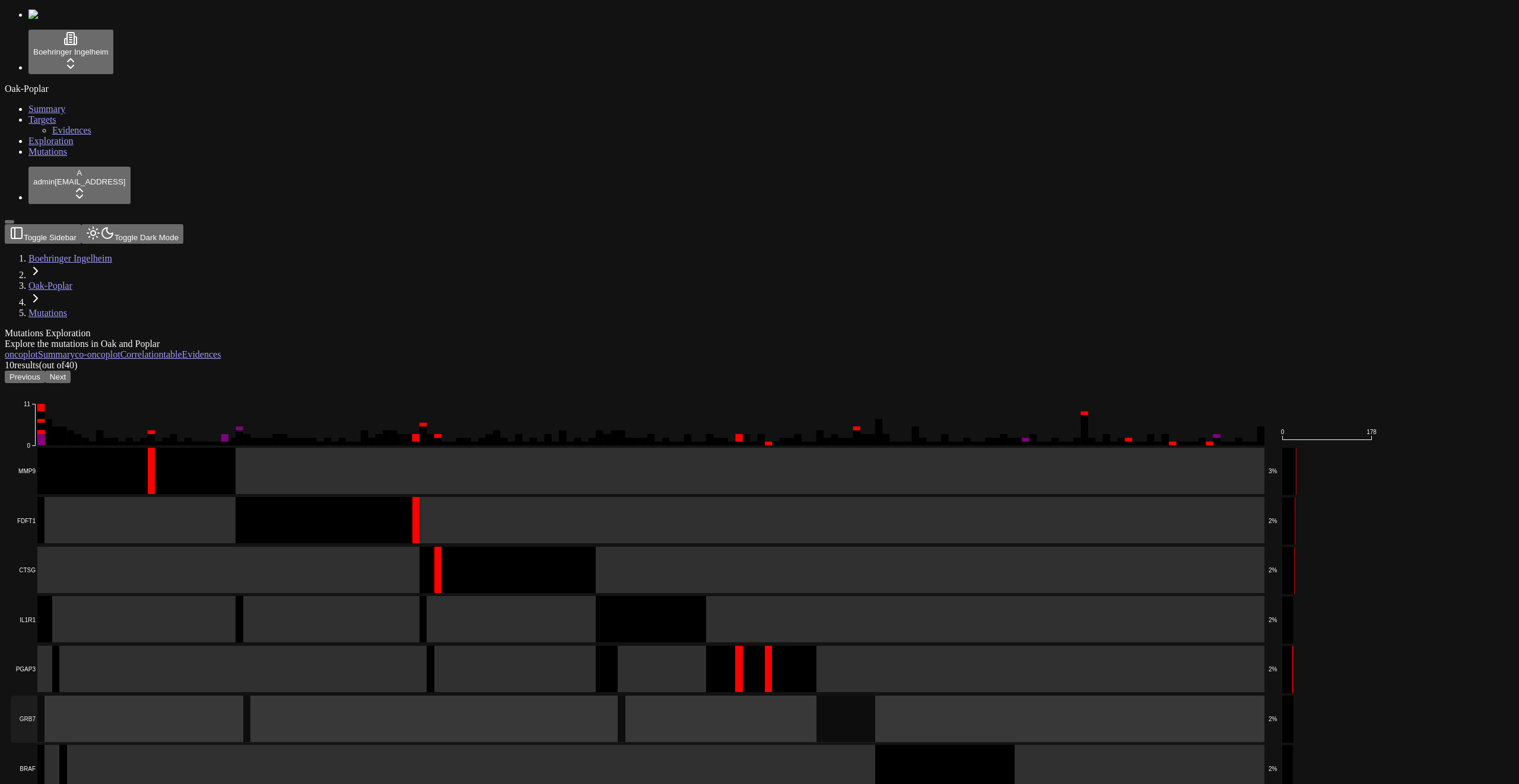
click at [228, 696] on rect at bounding box center [637, 719] width 1254 height 47
click at [229, 745] on rect at bounding box center [637, 768] width 1254 height 47
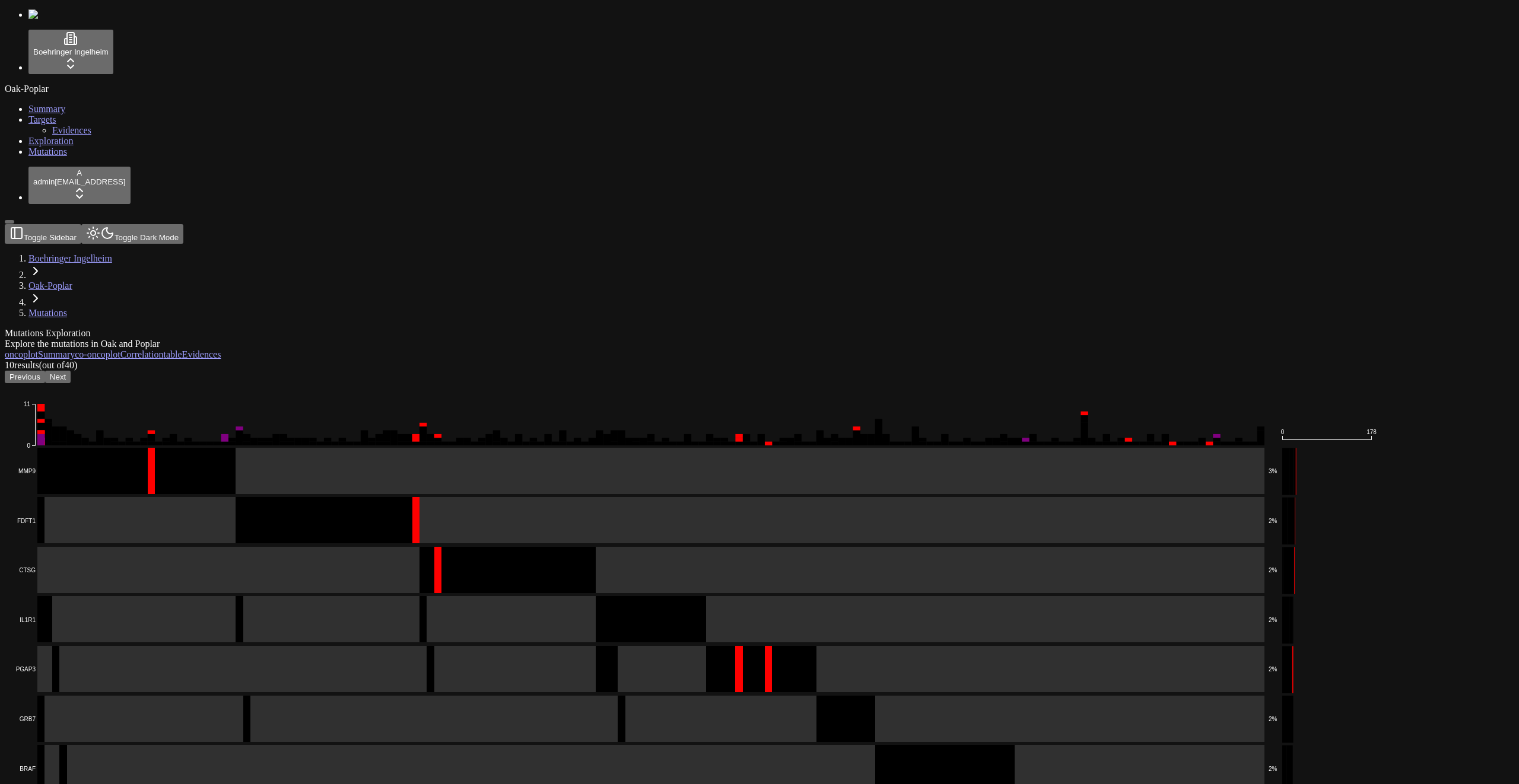
click at [70, 371] on button "Next" at bounding box center [57, 376] width 25 height 12
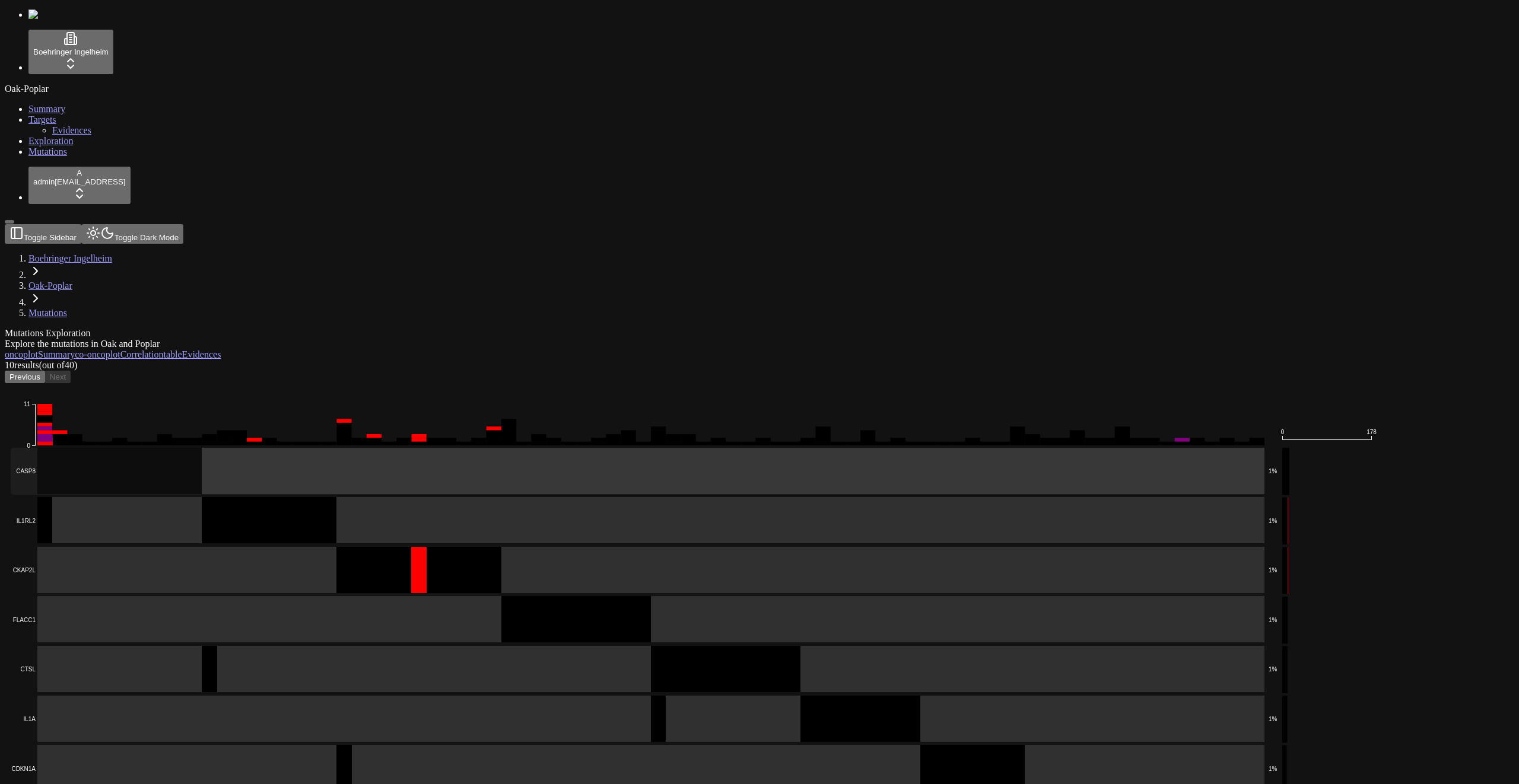
click at [264, 448] on rect at bounding box center [637, 471] width 1254 height 47
click at [279, 497] on rect at bounding box center [637, 520] width 1254 height 47
click at [269, 547] on rect at bounding box center [637, 570] width 1254 height 47
click at [274, 596] on rect at bounding box center [637, 619] width 1254 height 47
click at [269, 646] on rect at bounding box center [637, 669] width 1254 height 47
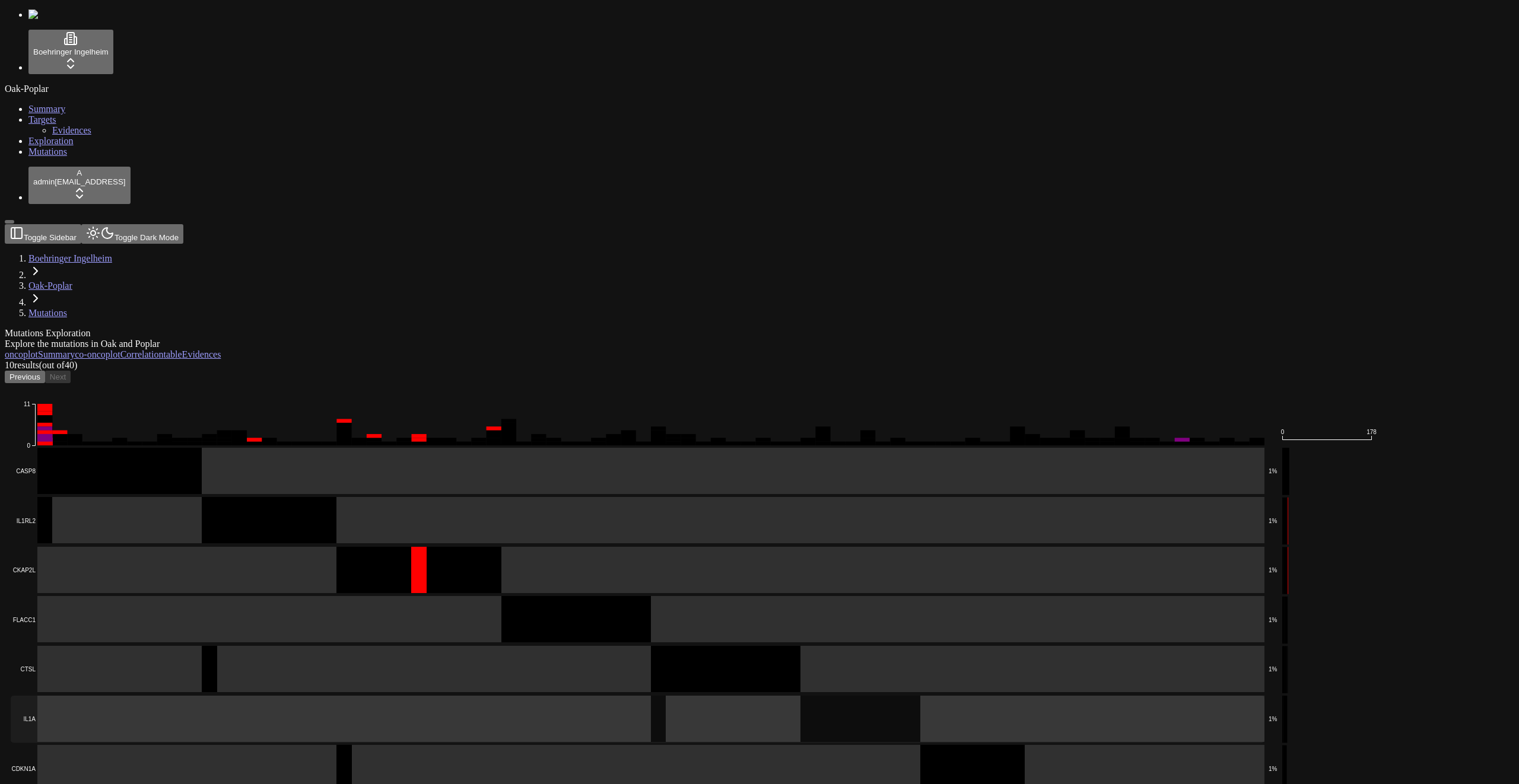
click at [257, 696] on rect at bounding box center [637, 719] width 1254 height 47
click at [310, 745] on rect at bounding box center [637, 768] width 1254 height 47
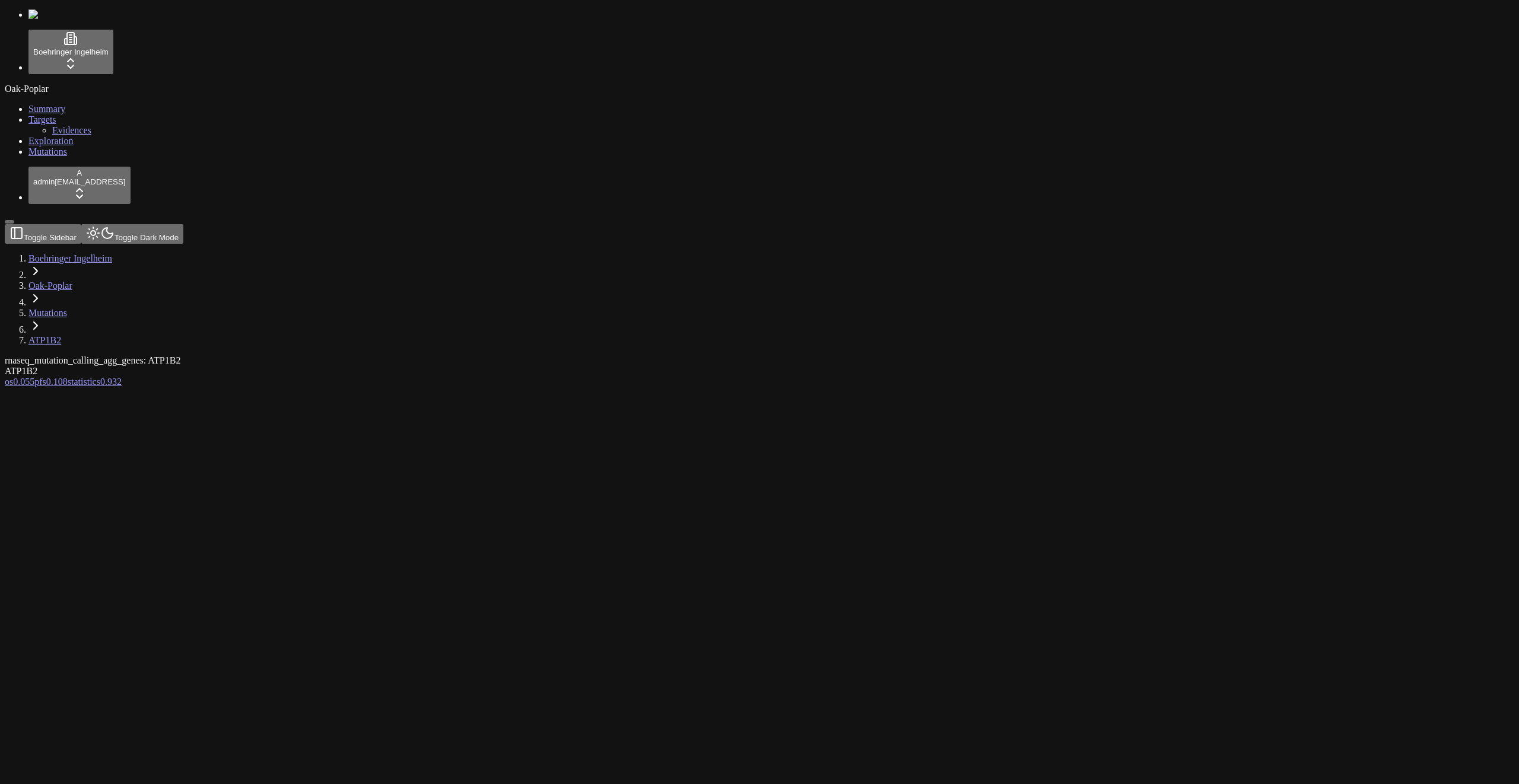
click at [1340, 387] on div at bounding box center [703, 387] width 1395 height 0
click at [1164, 355] on div "rnaseq_mutation_calling_agg_genes: ATP1B2 ATP1B2" at bounding box center [703, 366] width 1395 height 21
click at [34, 376] on span "0.055" at bounding box center [24, 381] width 21 height 10
click at [542, 366] on div "ATP1B2" at bounding box center [703, 371] width 1395 height 11
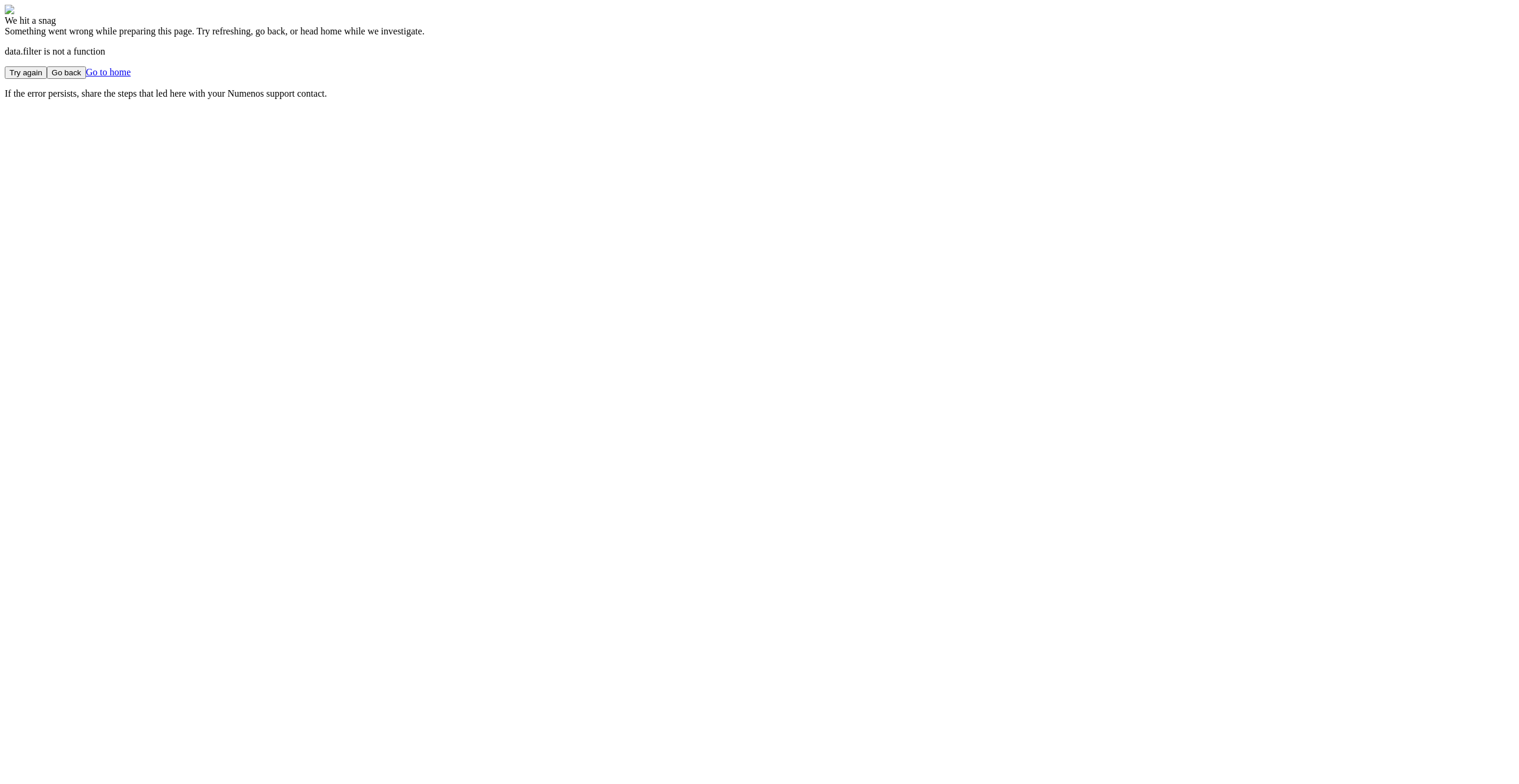
click at [310, 99] on main "We hit a snag Something went wrong while preparing this page. Try refreshing, g…" at bounding box center [759, 52] width 1509 height 94
